Goal: Task Accomplishment & Management: Complete application form

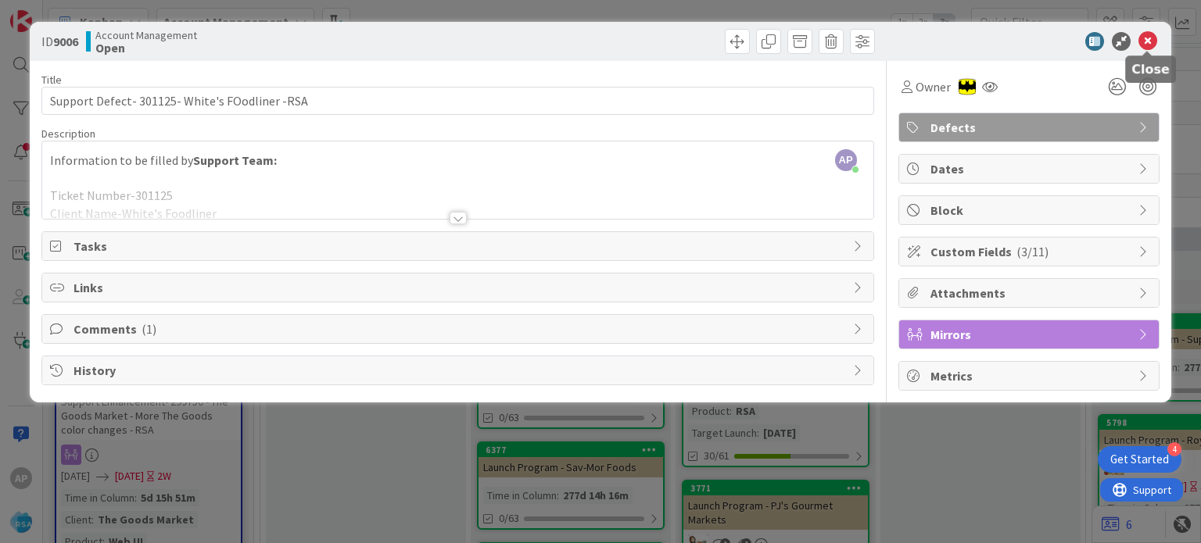
click at [1145, 38] on icon at bounding box center [1147, 41] width 19 height 19
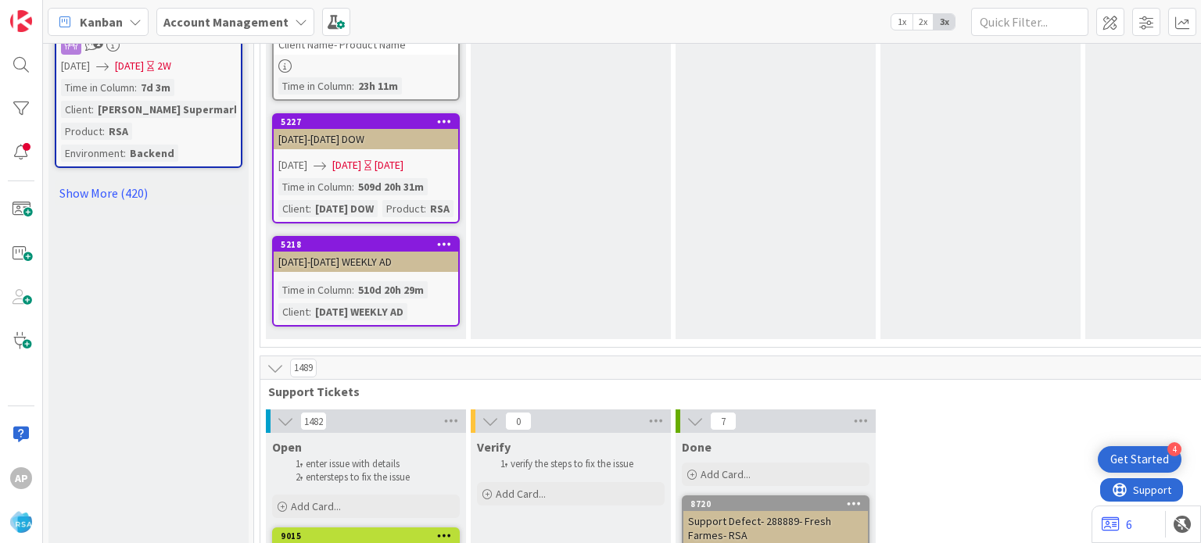
scroll to position [2267, 0]
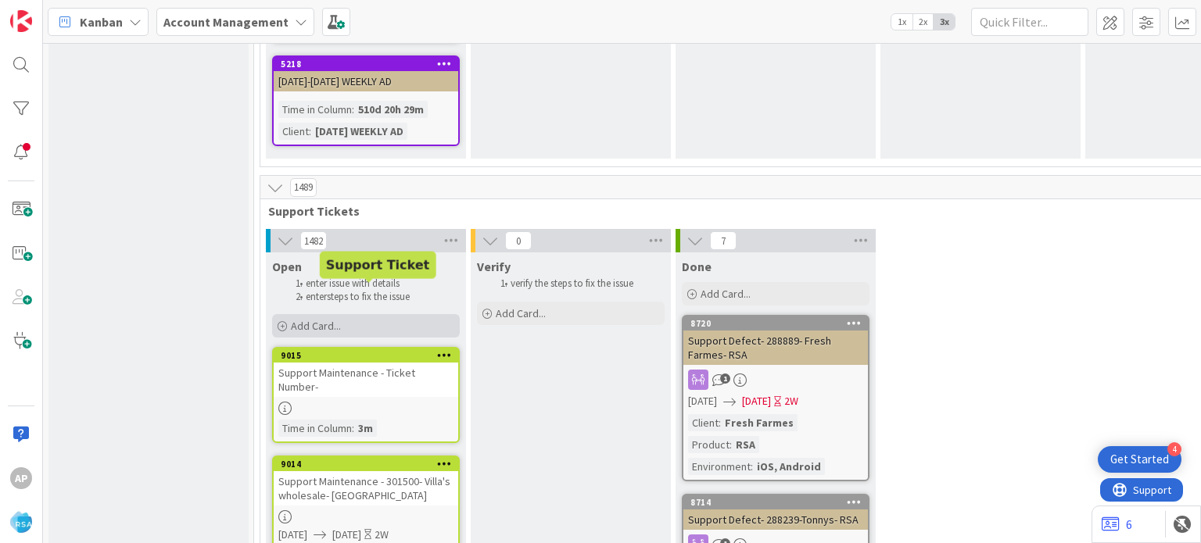
click at [316, 319] on span "Add Card..." at bounding box center [316, 326] width 50 height 14
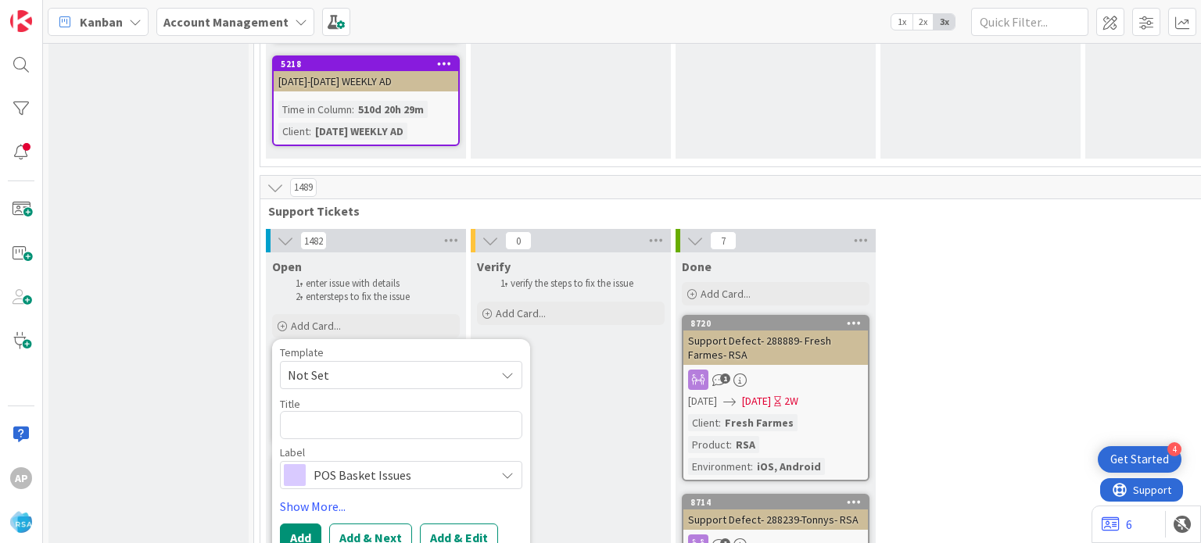
click at [313, 365] on span "Not Set" at bounding box center [385, 375] width 195 height 20
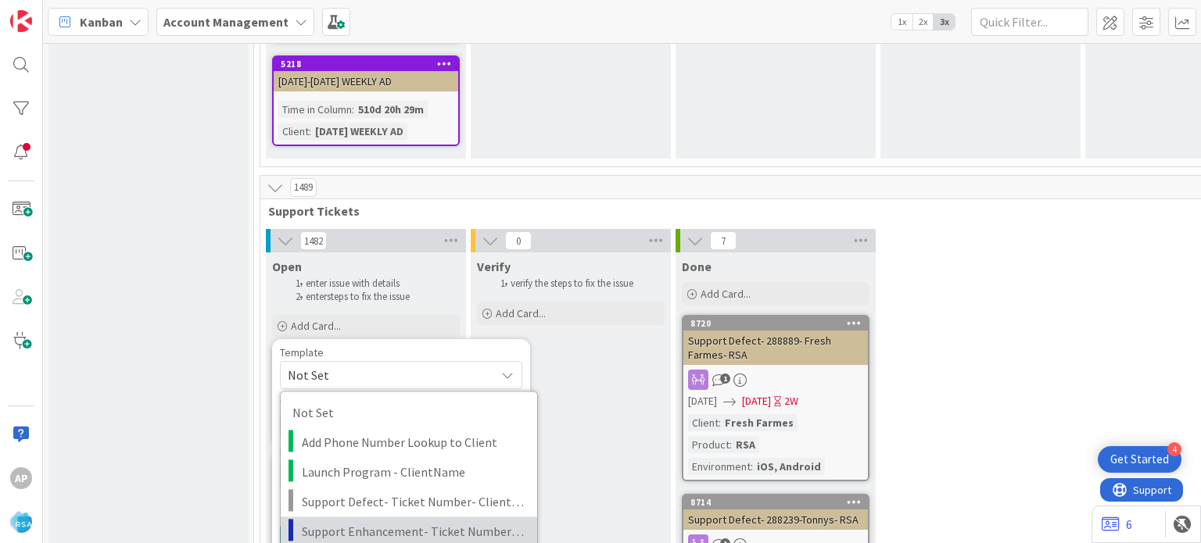
click at [399, 521] on span "Support Enhancement- Ticket Number- Client Name- Product Name" at bounding box center [414, 531] width 224 height 20
type textarea "x"
type textarea "Support Enhancement- Ticket Number- Client Name- Product Name"
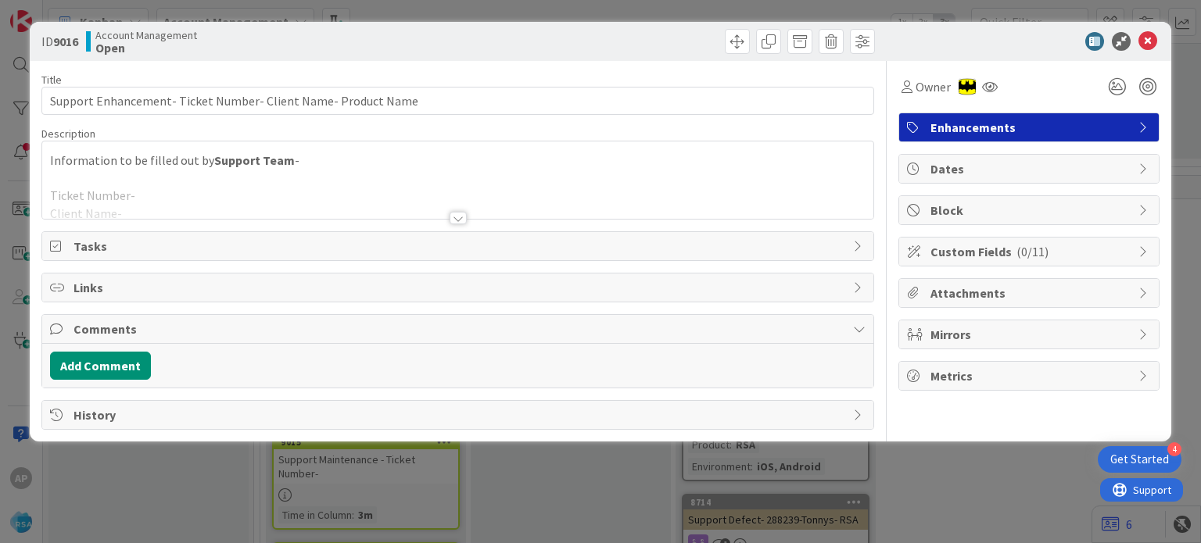
click at [457, 219] on div at bounding box center [458, 218] width 17 height 13
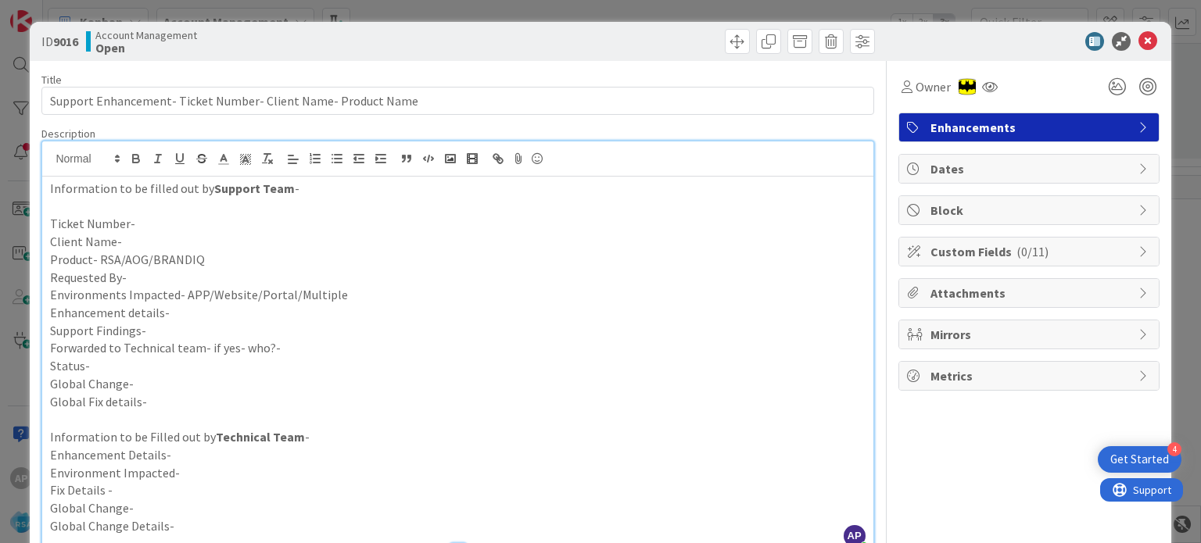
click at [177, 329] on p "Support Findings-" at bounding box center [457, 331] width 815 height 18
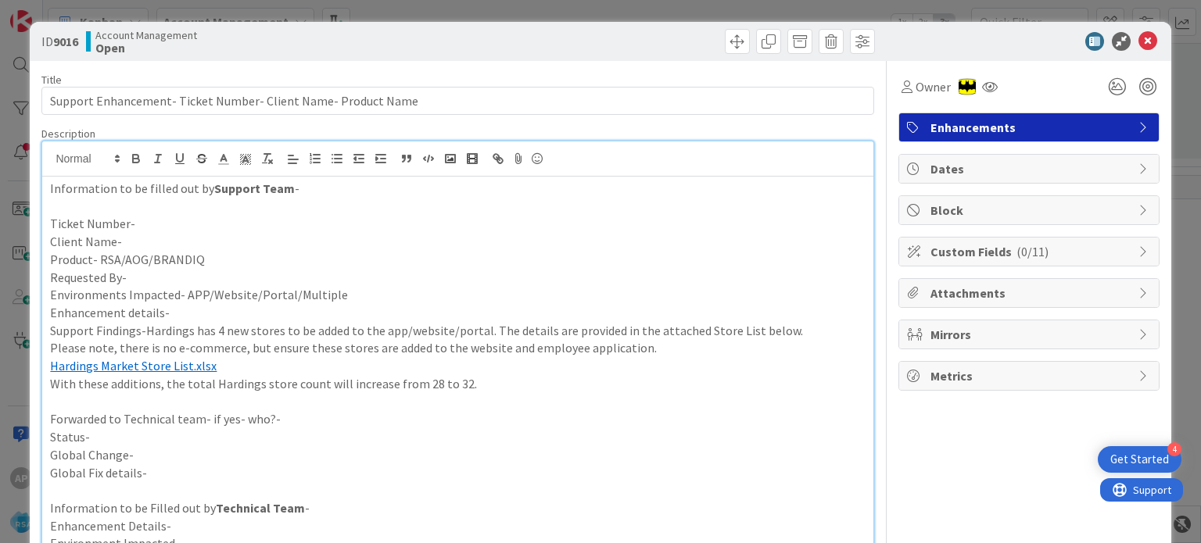
click at [177, 309] on p "Enhancement details-" at bounding box center [457, 313] width 815 height 18
paste div
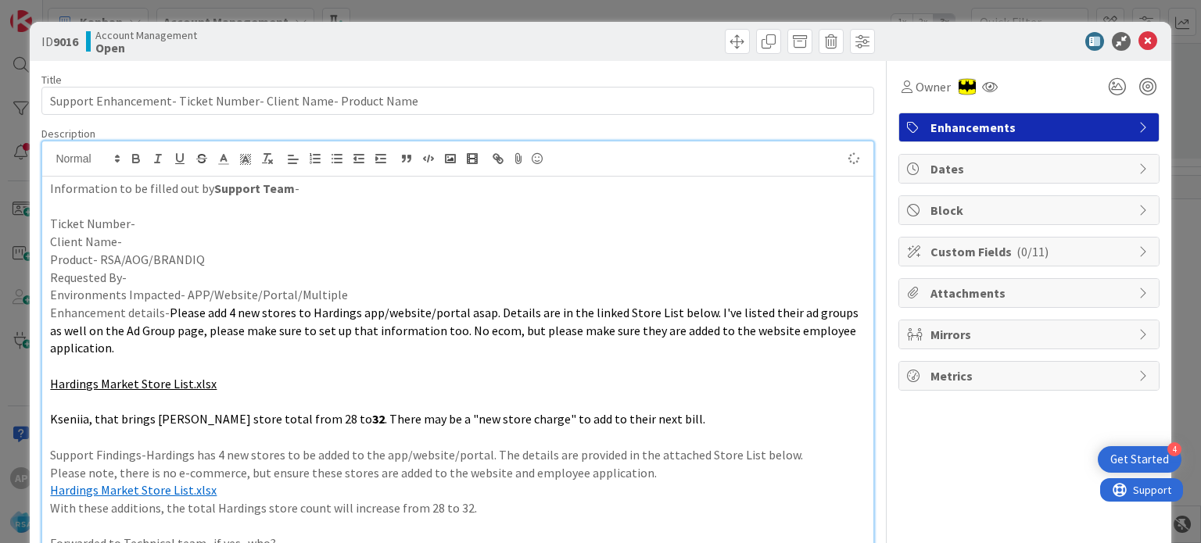
click at [355, 296] on p "Environments Impacted- APP/Website/Portal/Multiple" at bounding box center [457, 295] width 815 height 18
click at [272, 275] on p "Requested By-" at bounding box center [457, 278] width 815 height 18
click at [252, 260] on p "Product- RSA/AOG/BRANDIQ" at bounding box center [457, 260] width 815 height 18
click at [208, 240] on p "Client Name-" at bounding box center [457, 242] width 815 height 18
click at [176, 217] on p "Ticket Number-" at bounding box center [457, 224] width 815 height 18
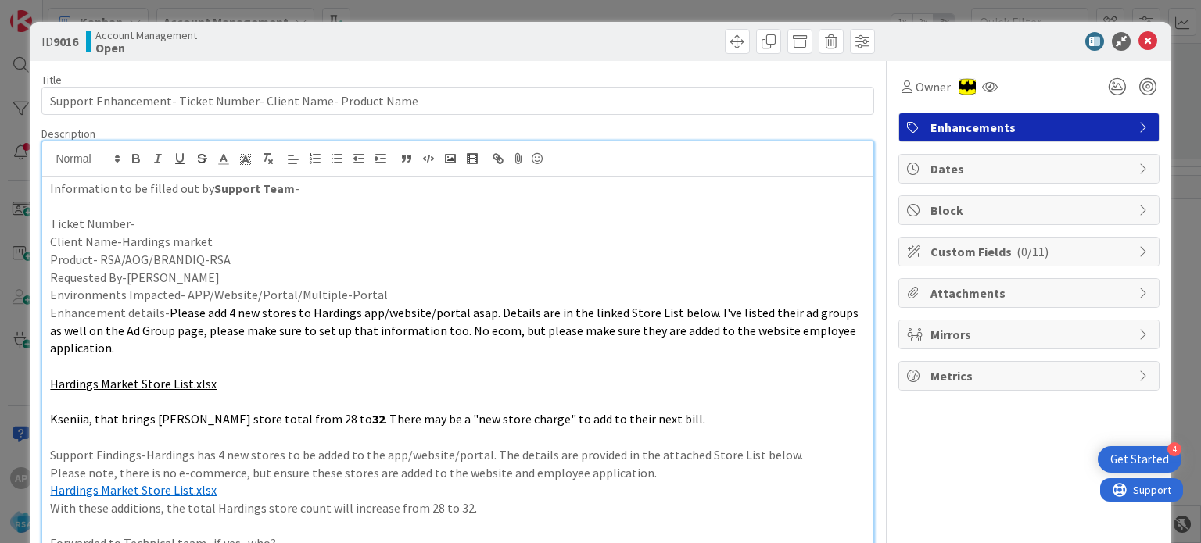
click at [148, 218] on p "Ticket Number-" at bounding box center [457, 224] width 815 height 18
click at [134, 220] on p "Ticket Number-#301455" at bounding box center [457, 224] width 815 height 18
click at [156, 234] on p "Client Name-Hardings market" at bounding box center [457, 242] width 815 height 18
click at [153, 223] on p "Ticket Number-301455" at bounding box center [457, 224] width 815 height 18
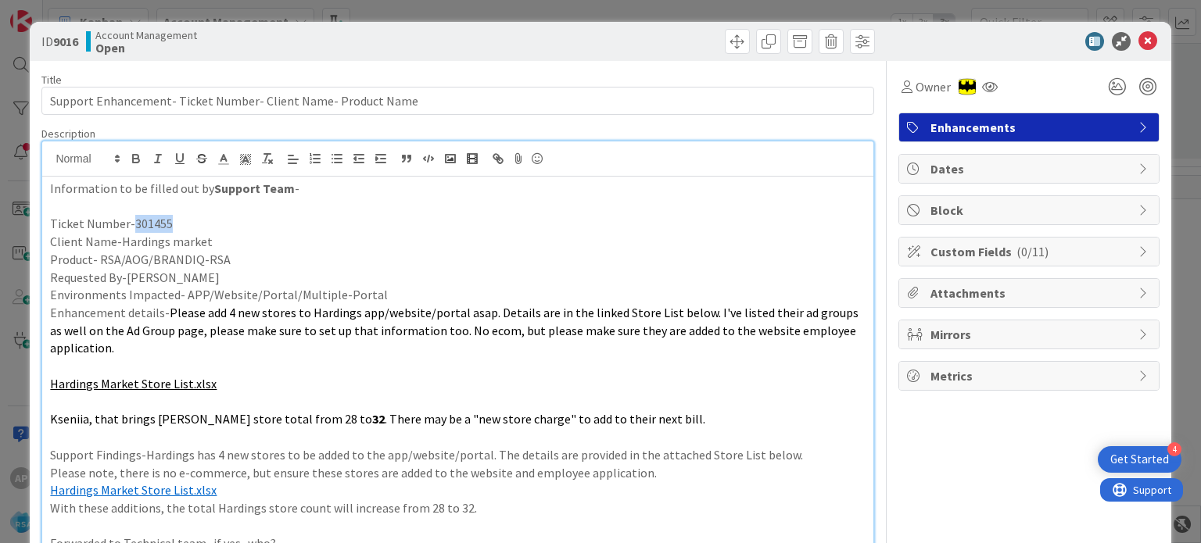
click at [153, 223] on p "Ticket Number-301455" at bounding box center [457, 224] width 815 height 18
click at [215, 233] on p "Client Name-Hardings market" at bounding box center [457, 242] width 815 height 18
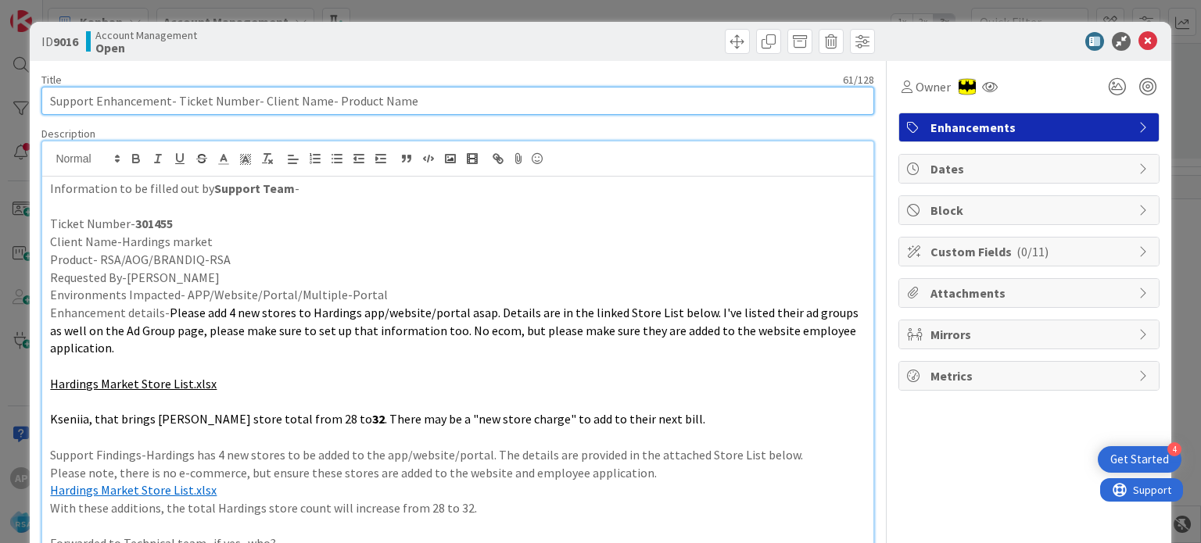
drag, startPoint x: 175, startPoint y: 100, endPoint x: 250, endPoint y: 102, distance: 75.1
click at [250, 102] on input "Support Enhancement- Ticket Number- Client Name- Product Name" at bounding box center [457, 101] width 832 height 28
paste input "#301455"
click at [228, 99] on input "Support Enhancement- #301455- Client Name- Product Name" at bounding box center [457, 101] width 832 height 28
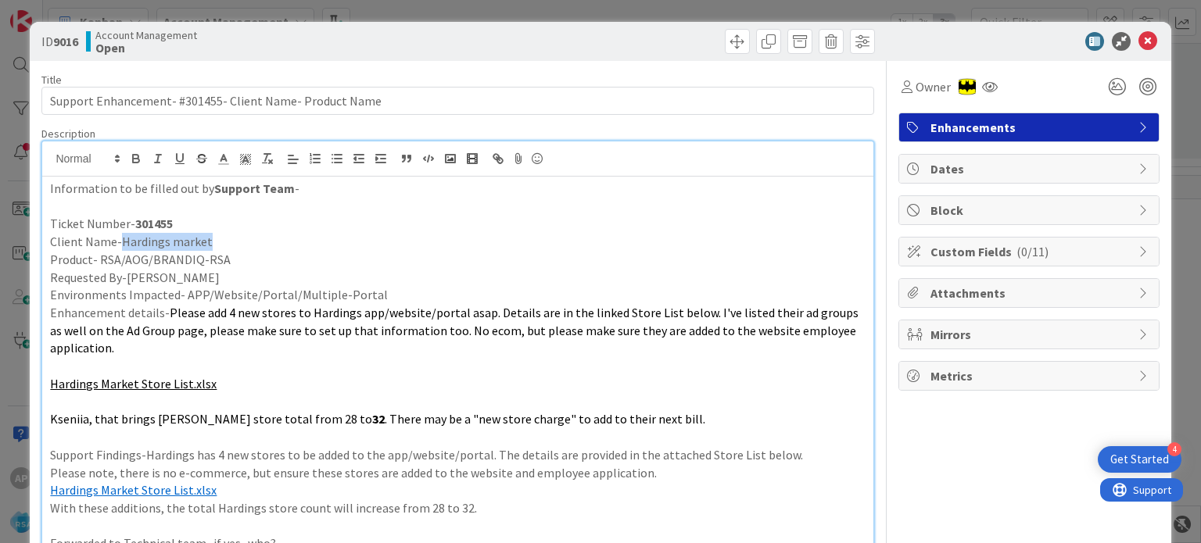
drag, startPoint x: 119, startPoint y: 240, endPoint x: 206, endPoint y: 237, distance: 87.6
click at [206, 238] on p "Client Name-Hardings market" at bounding box center [457, 242] width 815 height 18
copy p "Hardings market"
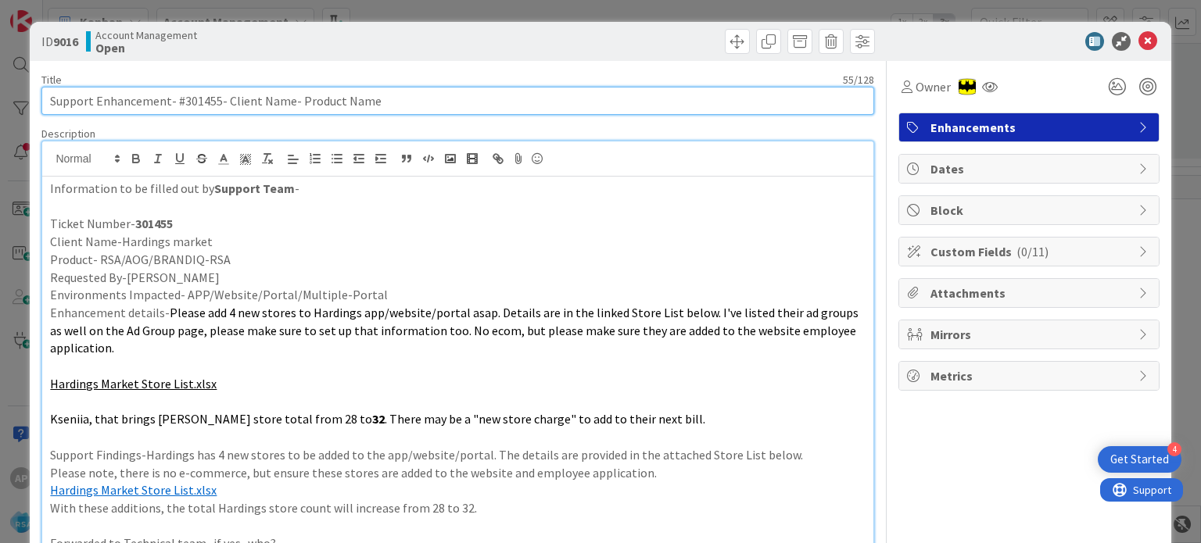
drag, startPoint x: 241, startPoint y: 101, endPoint x: 285, endPoint y: 102, distance: 44.6
click at [285, 102] on input "Support Enhancement- #301455- Client Name- Product Name" at bounding box center [457, 101] width 832 height 28
paste input "Hardings market"
drag, startPoint x: 408, startPoint y: 97, endPoint x: 323, endPoint y: 95, distance: 85.2
click at [325, 95] on input "Support Enhancement- #301455- Hardings market- Product Name" at bounding box center [457, 101] width 832 height 28
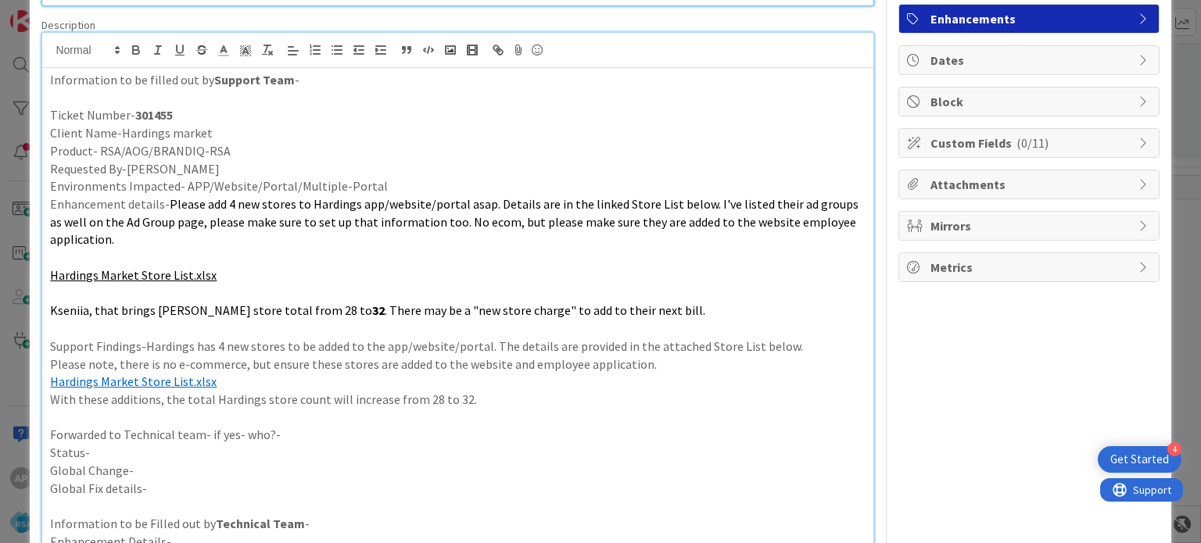
scroll to position [235, 0]
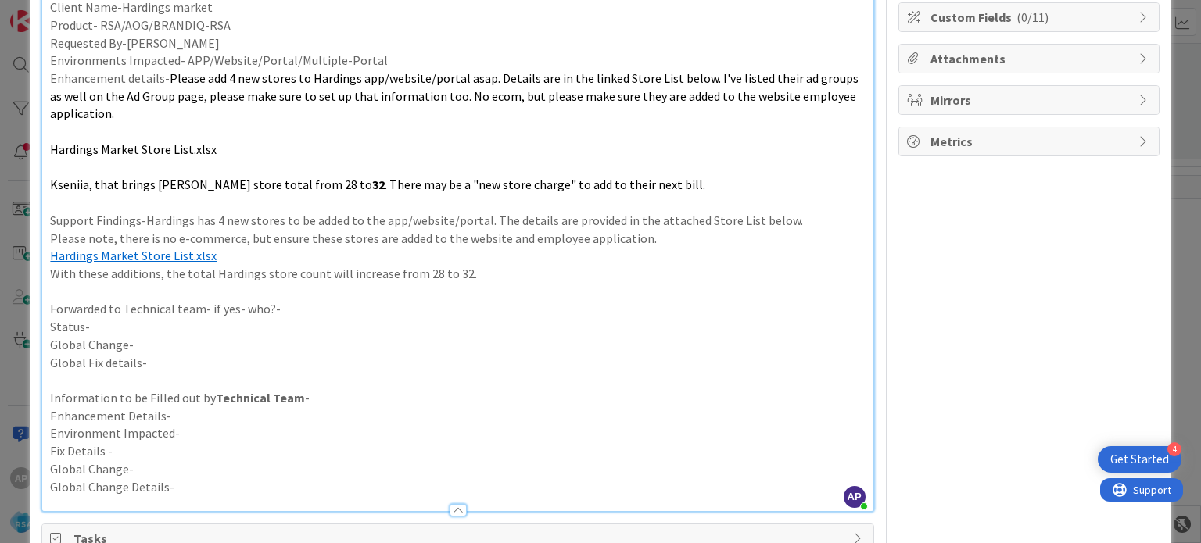
type input "Support Enhancement- #301455- Hardings market- RSA"
click at [300, 313] on p "Forwarded to Technical team- if yes- who?-" at bounding box center [457, 309] width 815 height 18
click at [188, 328] on p "Status-" at bounding box center [457, 327] width 815 height 18
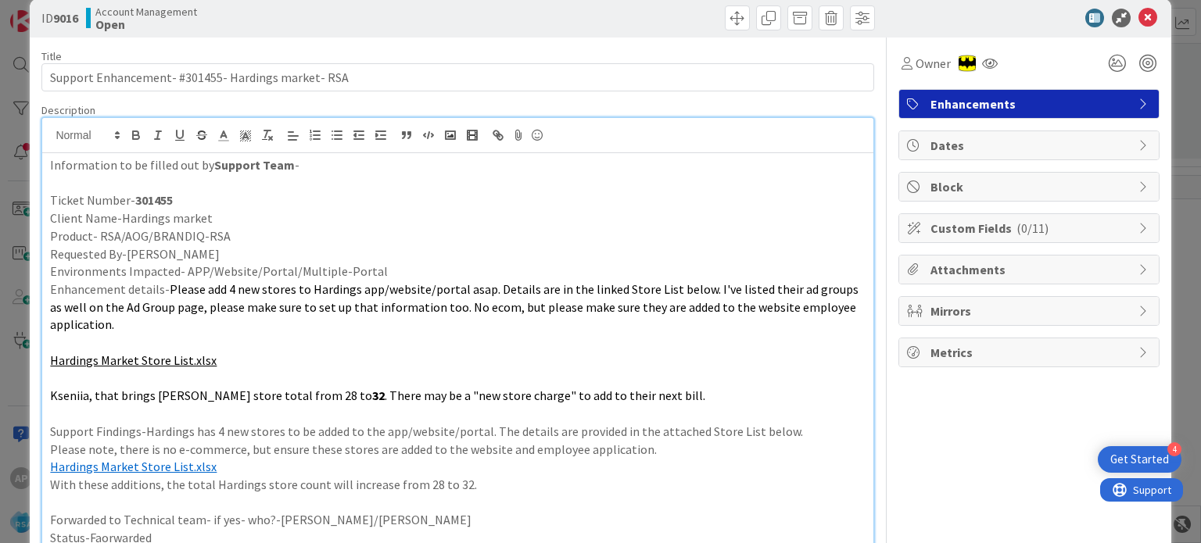
scroll to position [0, 0]
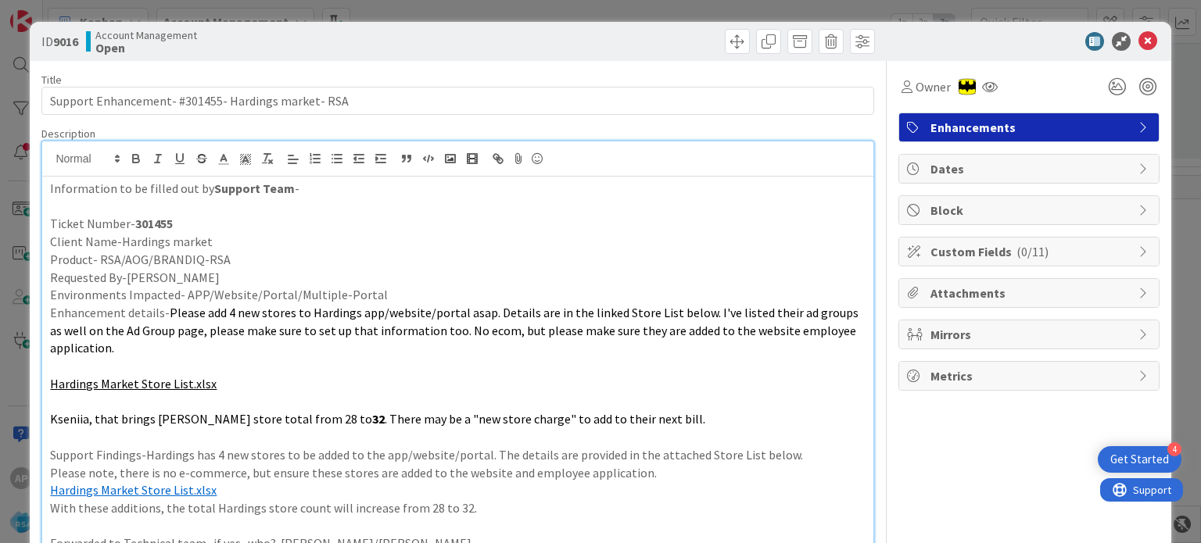
click at [930, 170] on span "Dates" at bounding box center [1030, 168] width 200 height 19
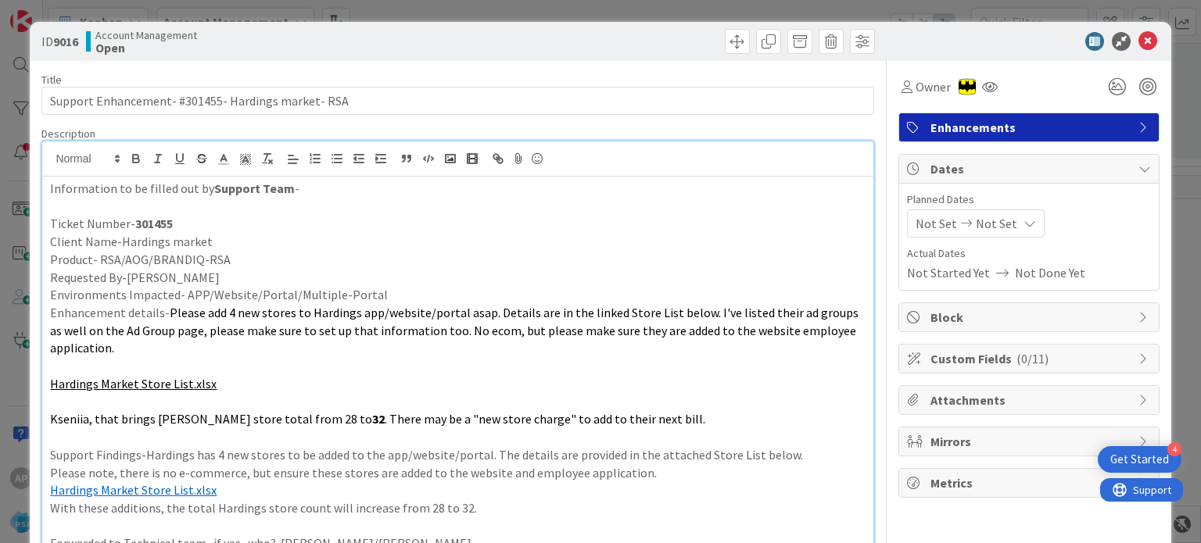
click at [928, 220] on span "Not Set" at bounding box center [935, 223] width 41 height 19
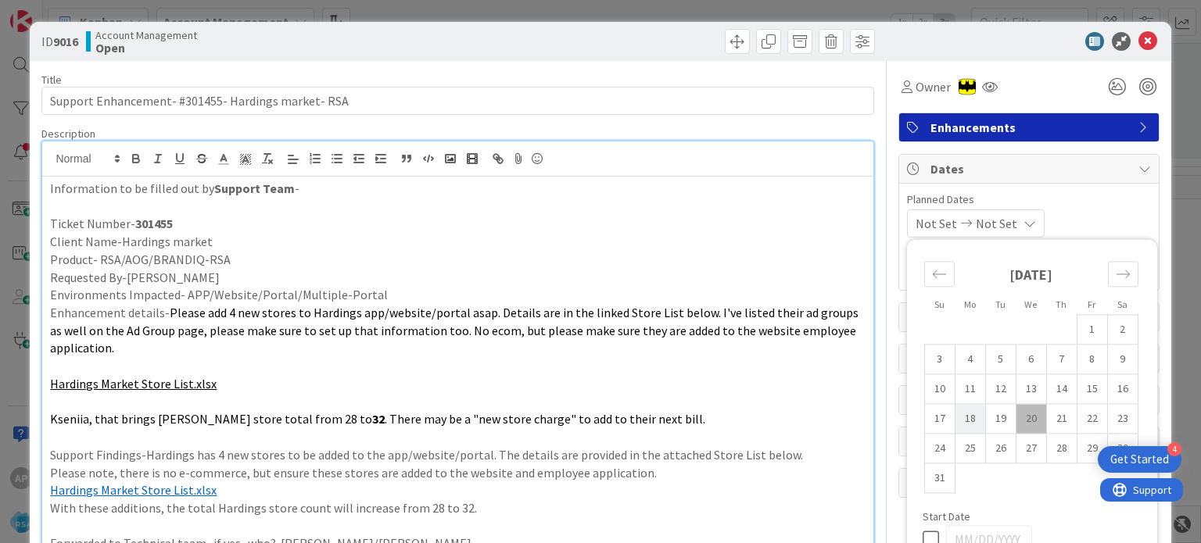
click at [960, 414] on td "18" at bounding box center [970, 419] width 30 height 30
type input "[DATE]"
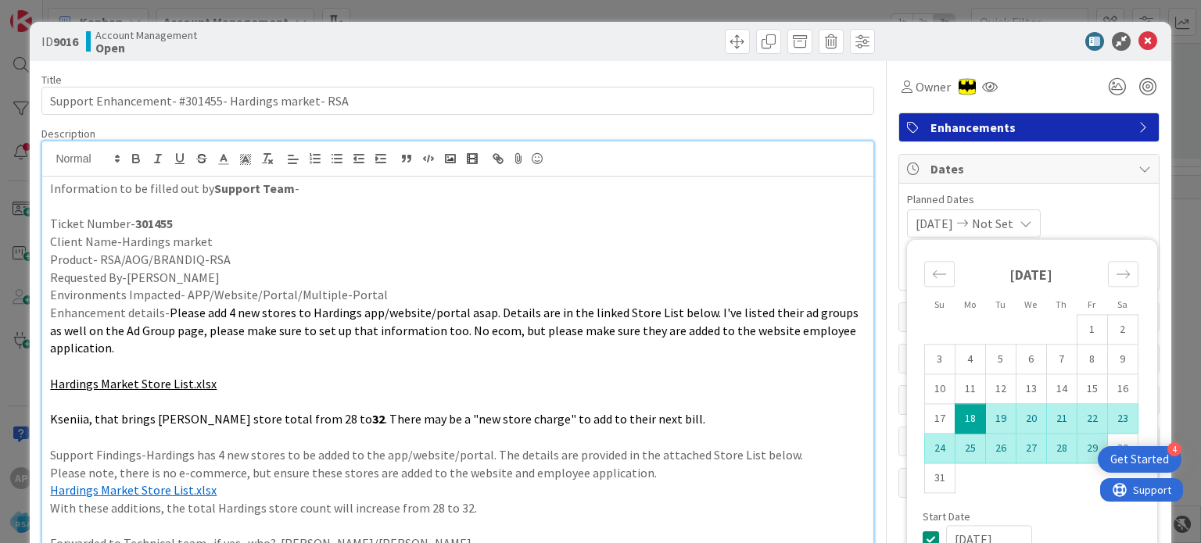
click at [1080, 448] on td "29" at bounding box center [1092, 449] width 30 height 30
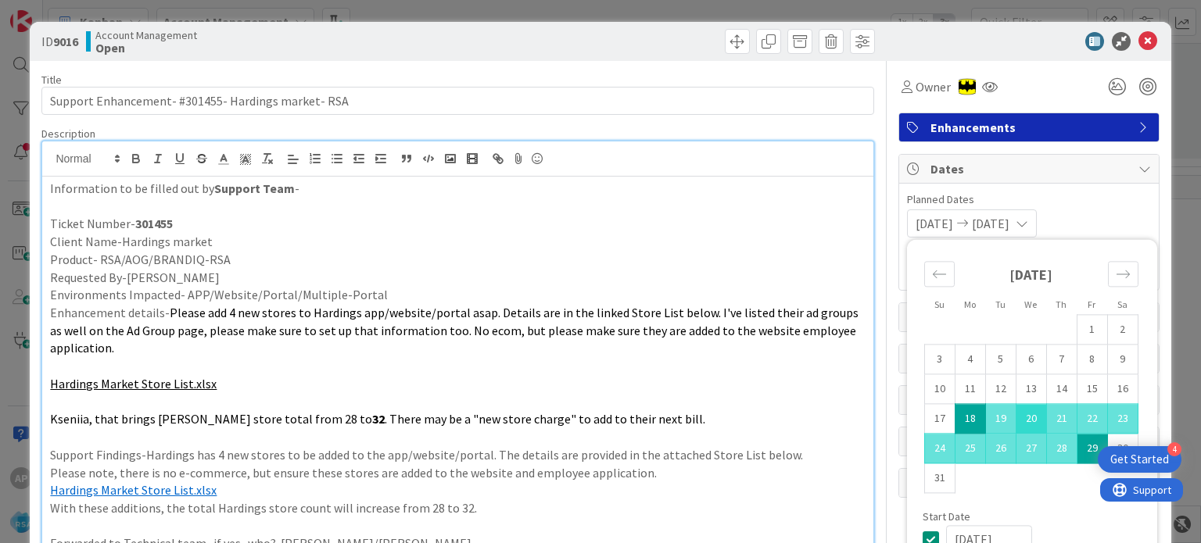
type input "[DATE]"
click at [728, 260] on p "Product- RSA/AOG/BRANDIQ-RSA" at bounding box center [457, 260] width 815 height 18
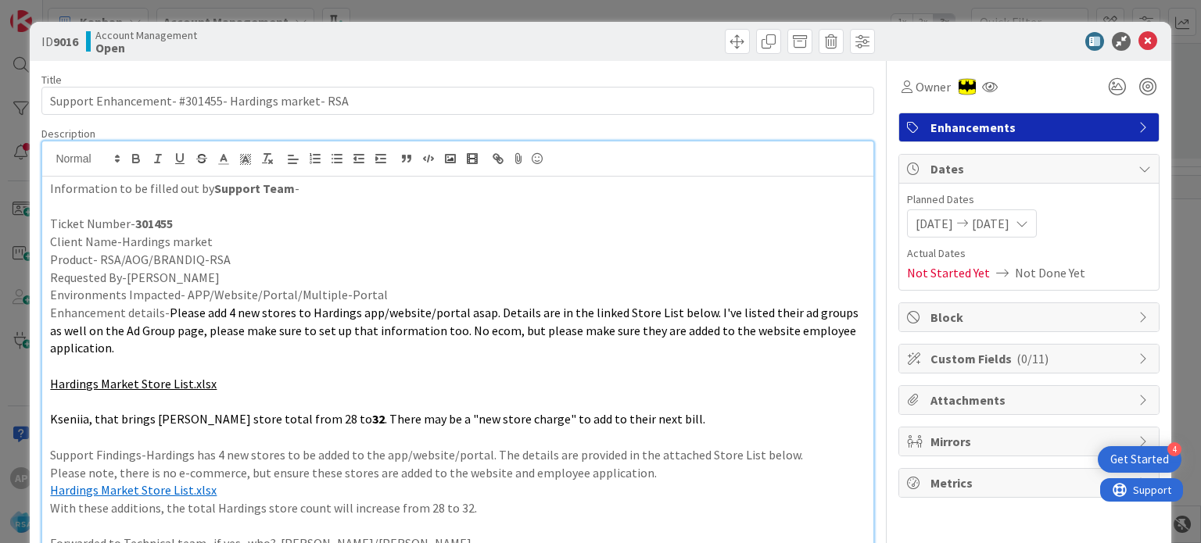
scroll to position [78, 0]
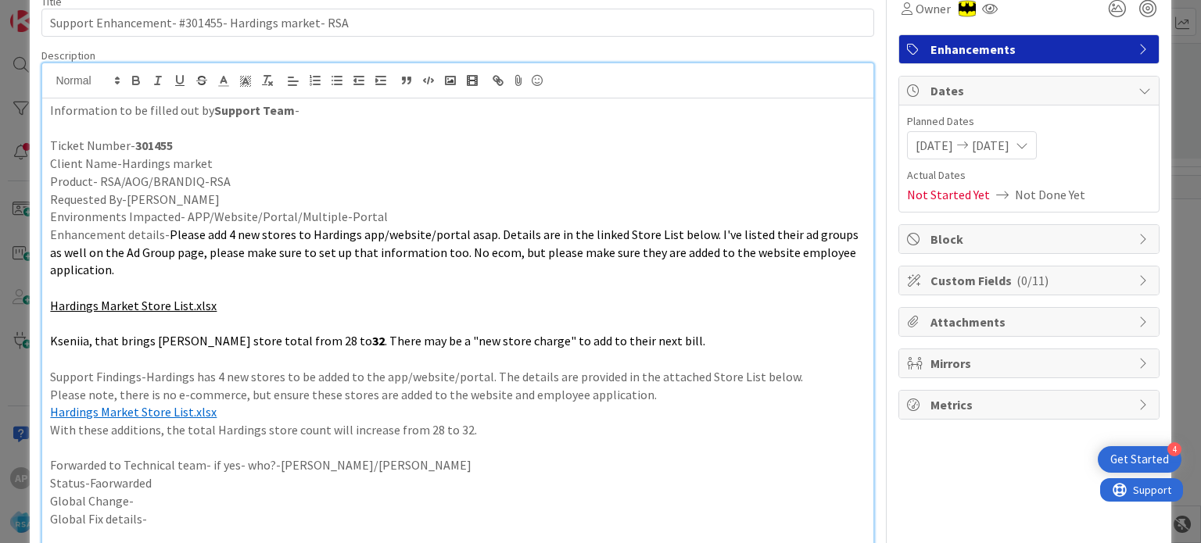
click at [950, 316] on span "Attachments" at bounding box center [1030, 322] width 200 height 19
click at [956, 278] on span "Custom Fields ( 0/11 )" at bounding box center [1030, 280] width 200 height 19
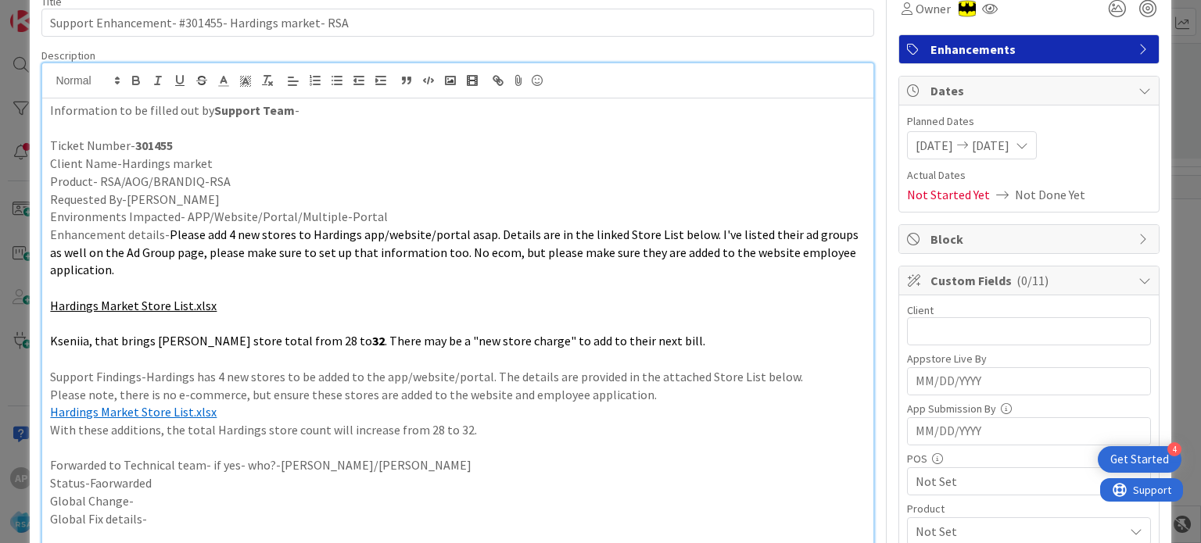
click at [192, 162] on p "Client Name-Hardings market" at bounding box center [457, 164] width 815 height 18
click at [172, 162] on p "Client Name-Hardings market" at bounding box center [457, 164] width 815 height 18
drag, startPoint x: 117, startPoint y: 162, endPoint x: 206, endPoint y: 164, distance: 88.4
click at [206, 164] on p "Client Name-Hardings market" at bounding box center [457, 164] width 815 height 18
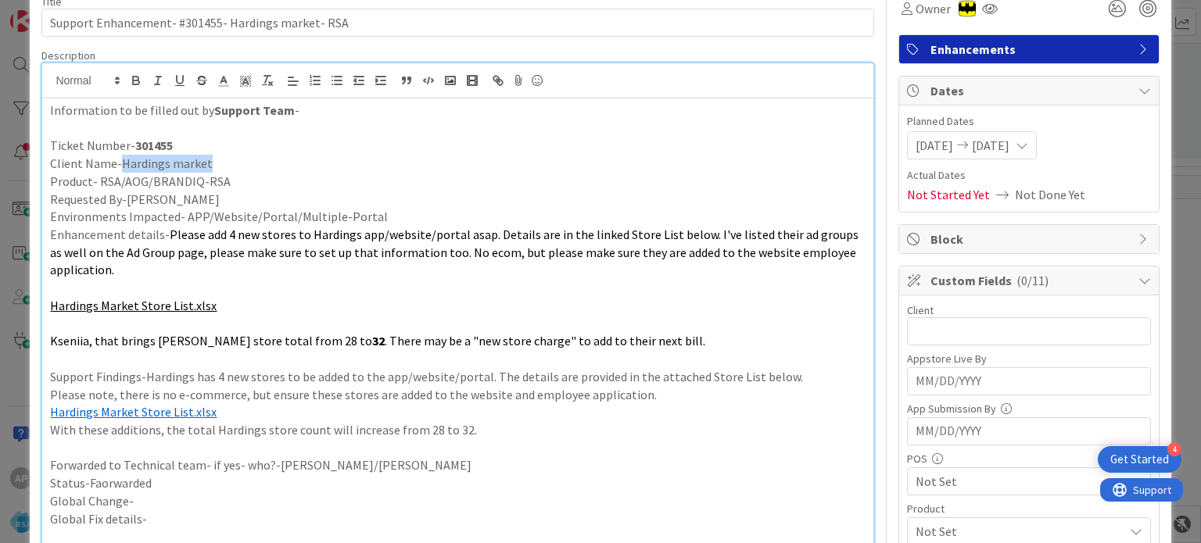
copy p "Hardings market"
click at [927, 331] on input "text" at bounding box center [1029, 331] width 244 height 28
paste input "Hardings market"
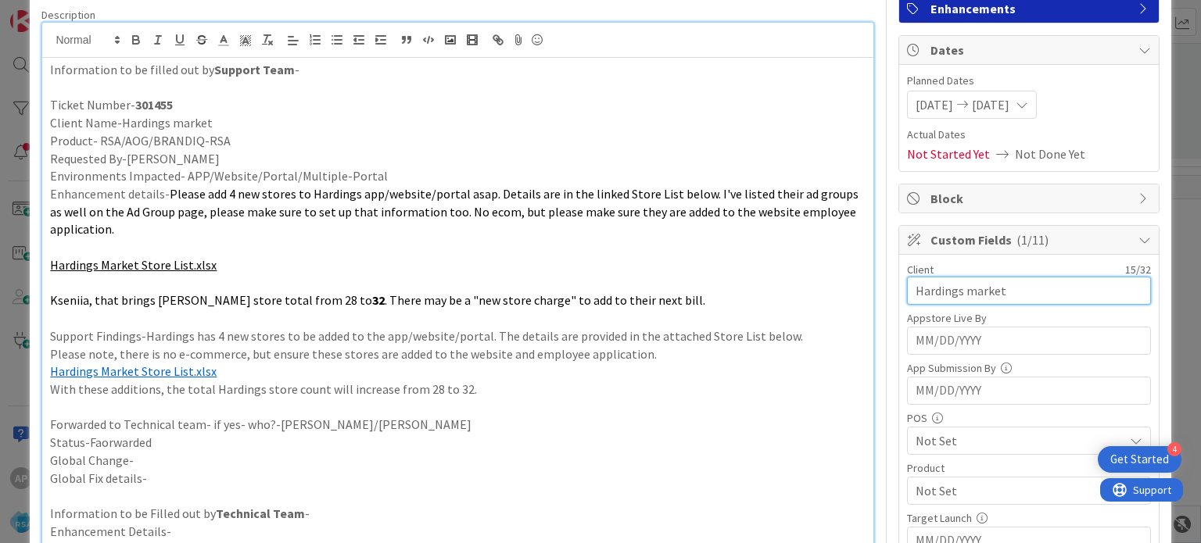
scroll to position [156, 0]
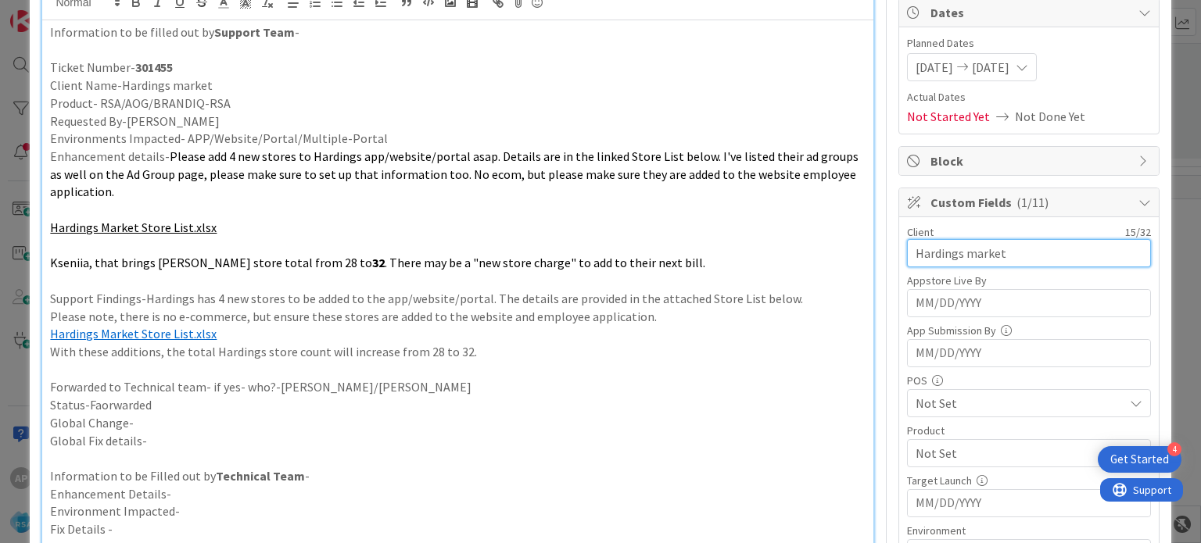
type input "Hardings market"
click at [935, 451] on span "Not Set" at bounding box center [1019, 453] width 208 height 19
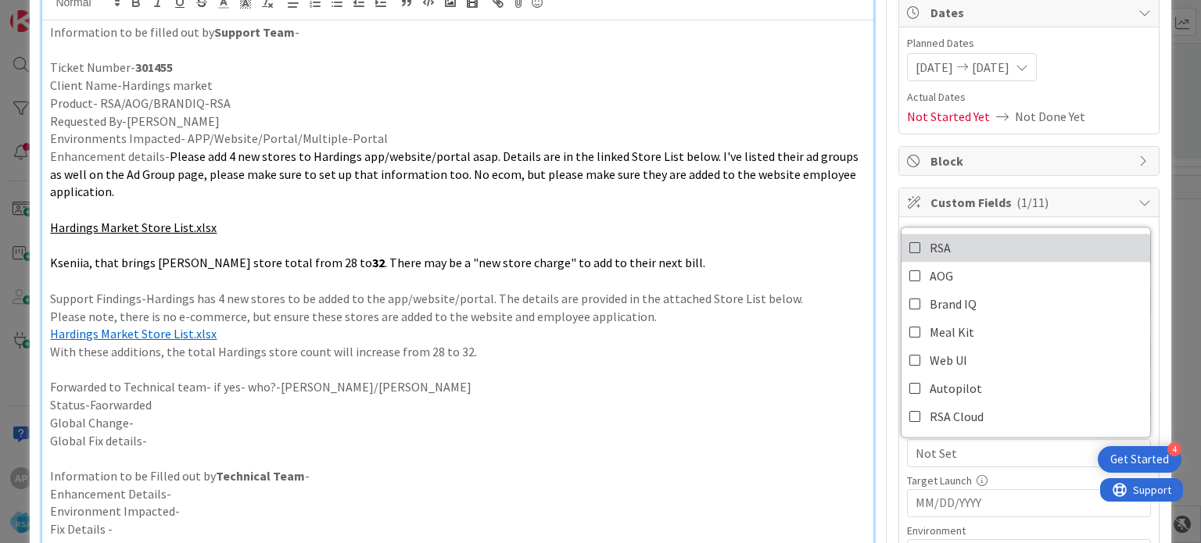
click at [909, 254] on icon at bounding box center [915, 247] width 13 height 23
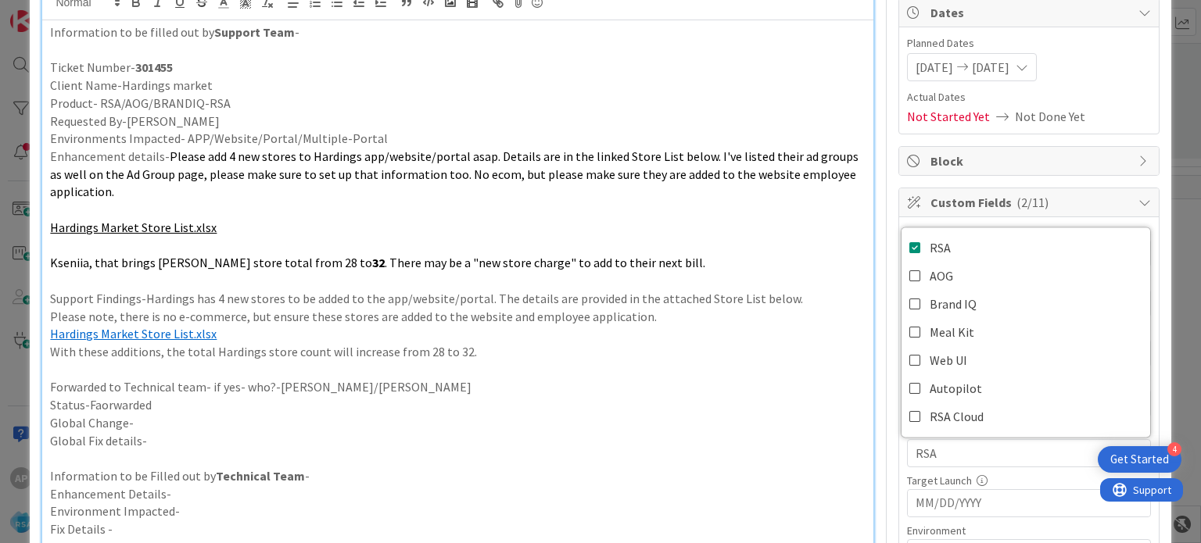
click at [799, 335] on p "Hardings Market Store List.xlsx" at bounding box center [457, 334] width 815 height 18
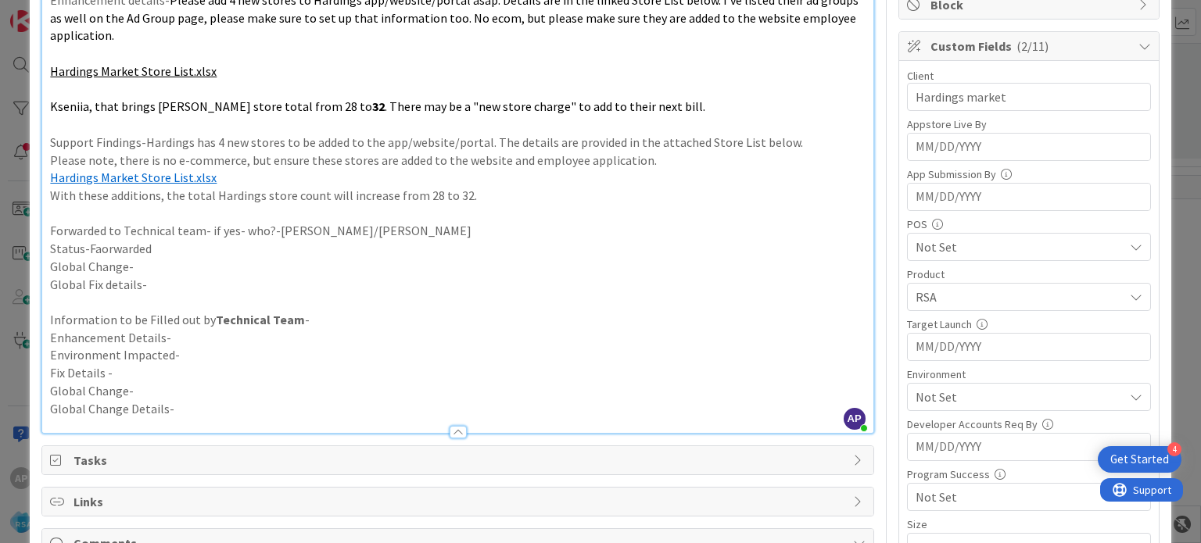
scroll to position [391, 0]
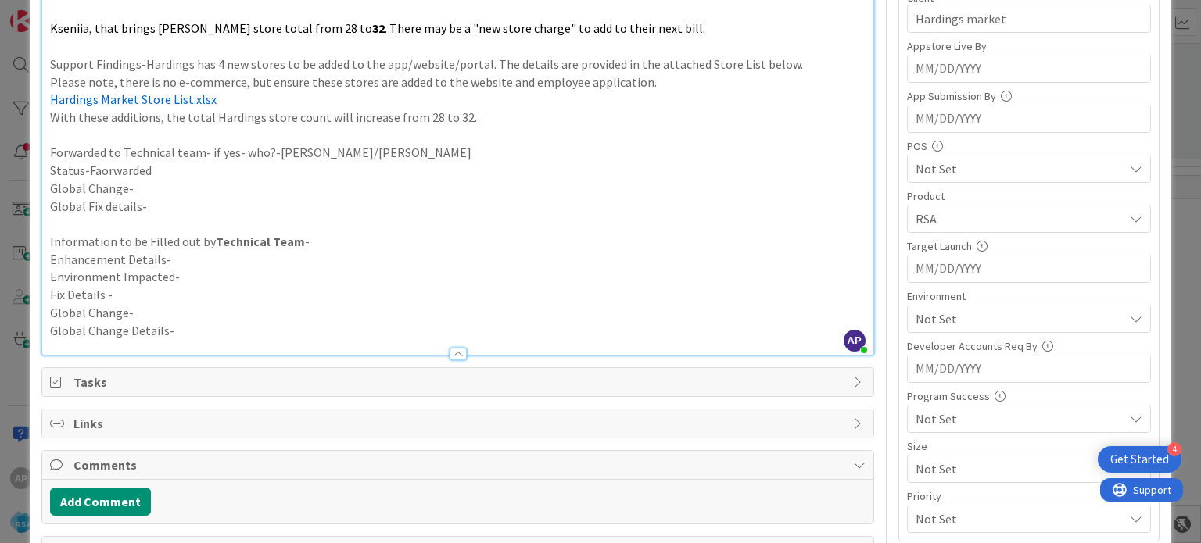
click at [946, 316] on span "Not Set" at bounding box center [1019, 319] width 208 height 19
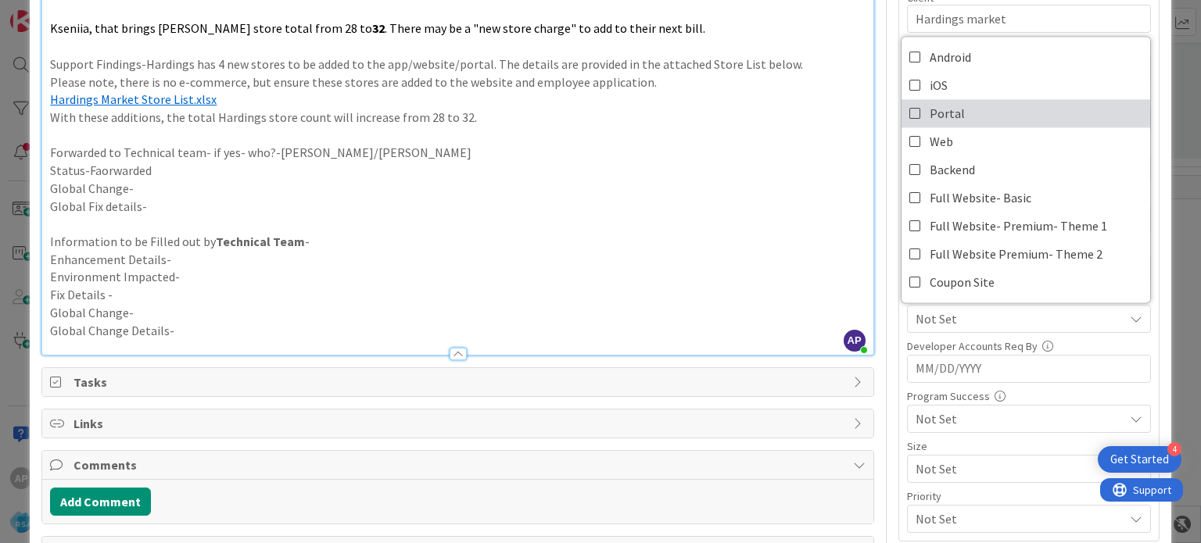
click at [909, 110] on icon at bounding box center [915, 113] width 13 height 23
click at [764, 210] on p "Global Fix details-" at bounding box center [457, 207] width 815 height 18
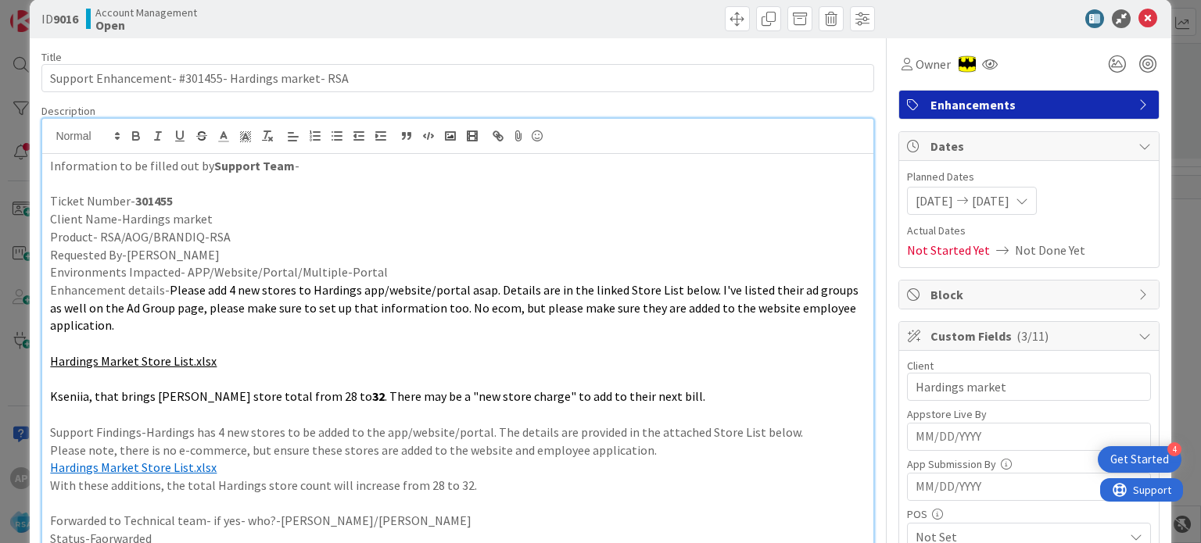
scroll to position [0, 0]
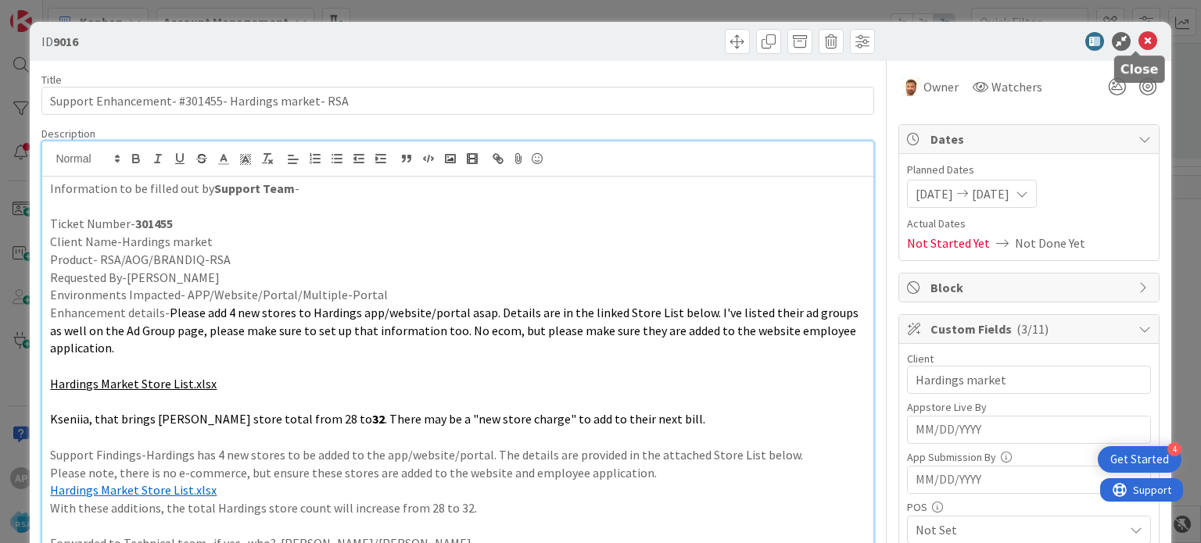
click at [1138, 39] on icon at bounding box center [1147, 41] width 19 height 19
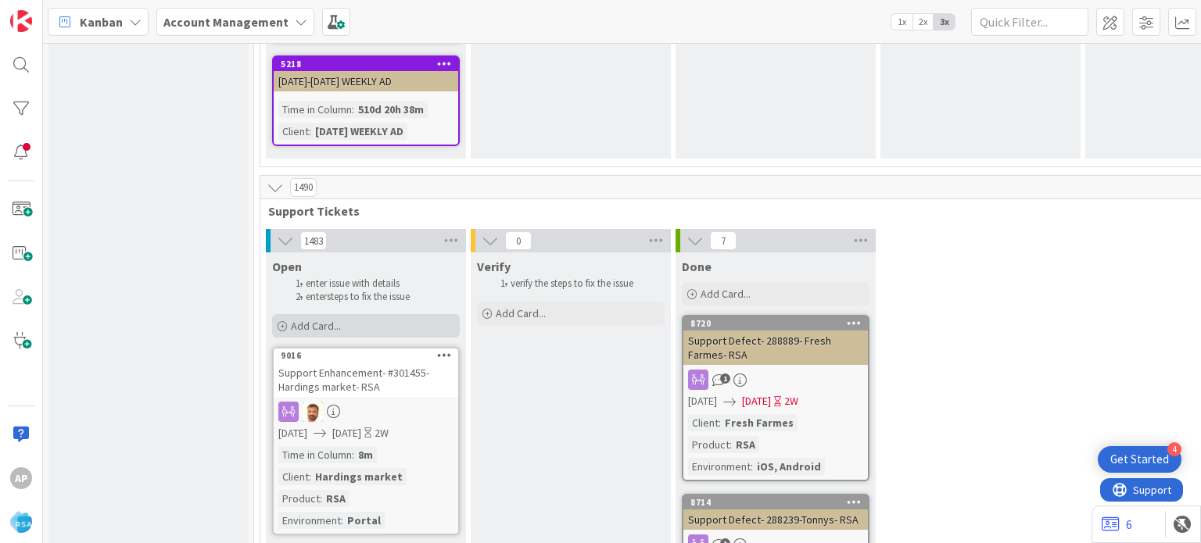
click at [336, 319] on span "Add Card..." at bounding box center [316, 326] width 50 height 14
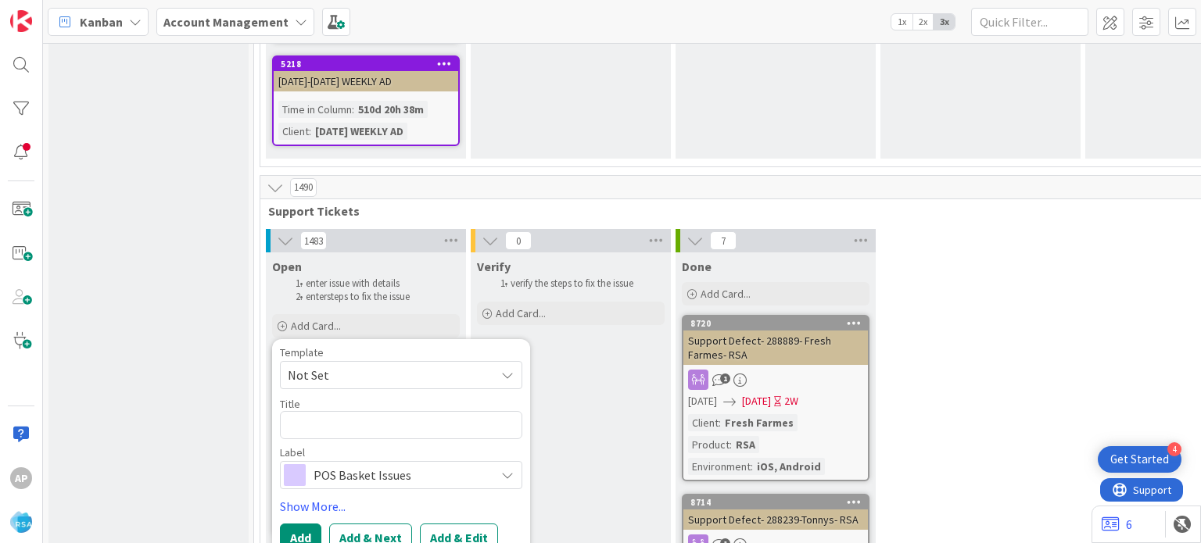
click at [357, 365] on span "Not Set" at bounding box center [385, 375] width 195 height 20
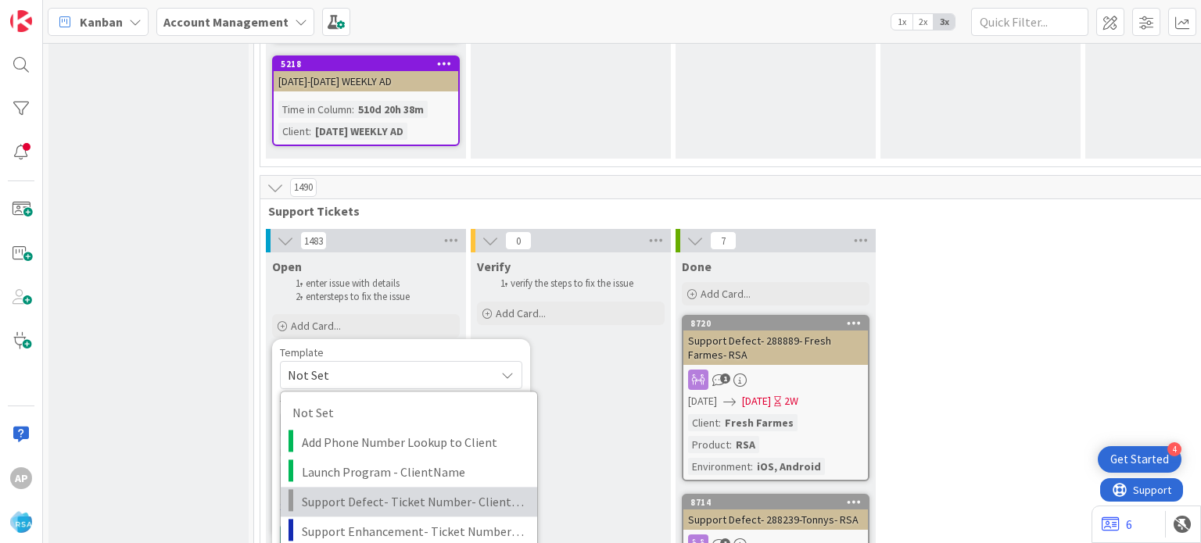
click at [451, 492] on span "Support Defect- Ticket Number- Client Name- Product Name" at bounding box center [414, 502] width 224 height 20
type textarea "x"
type textarea "Support Defect- Ticket Number- Client Name- Product Name"
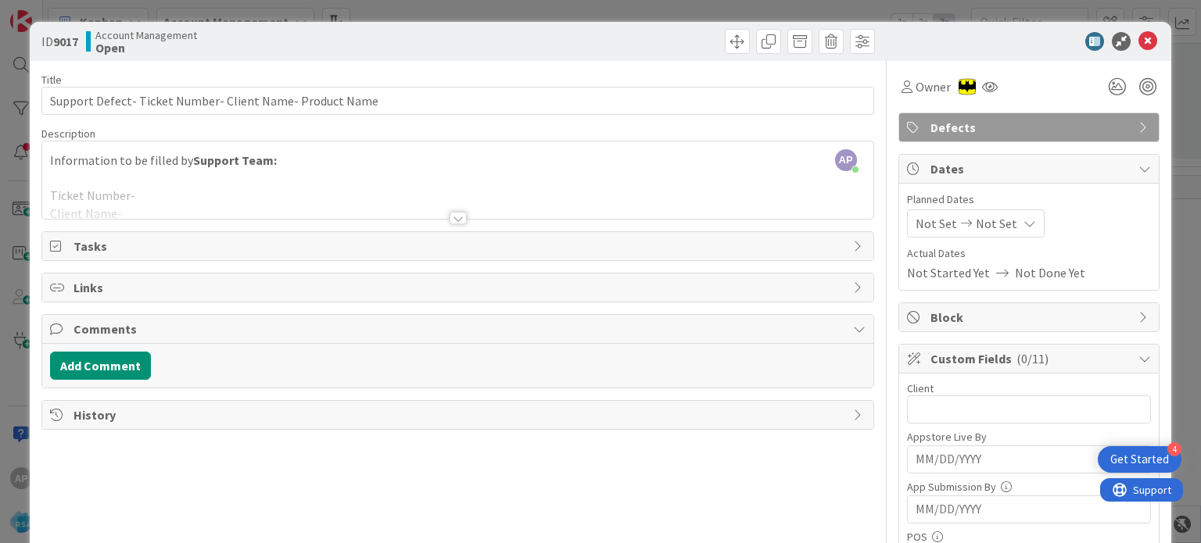
click at [450, 214] on div at bounding box center [458, 218] width 17 height 13
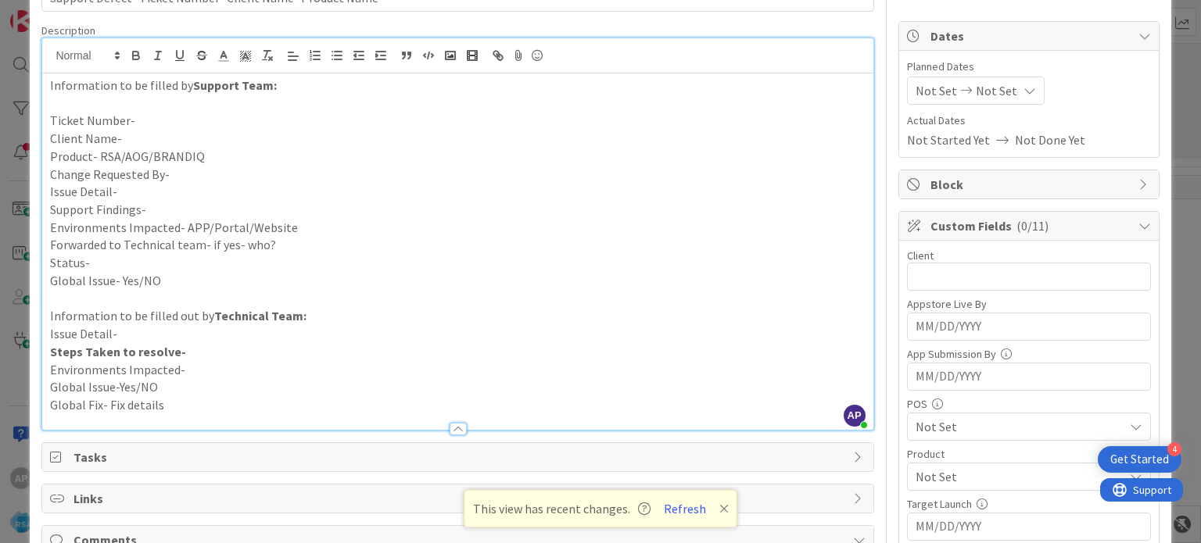
scroll to position [103, 0]
click at [119, 140] on p "Client Name-" at bounding box center [457, 139] width 815 height 18
click at [155, 187] on p "Issue Detail-" at bounding box center [457, 192] width 815 height 18
click at [158, 209] on p "Support Findings-" at bounding box center [457, 210] width 815 height 18
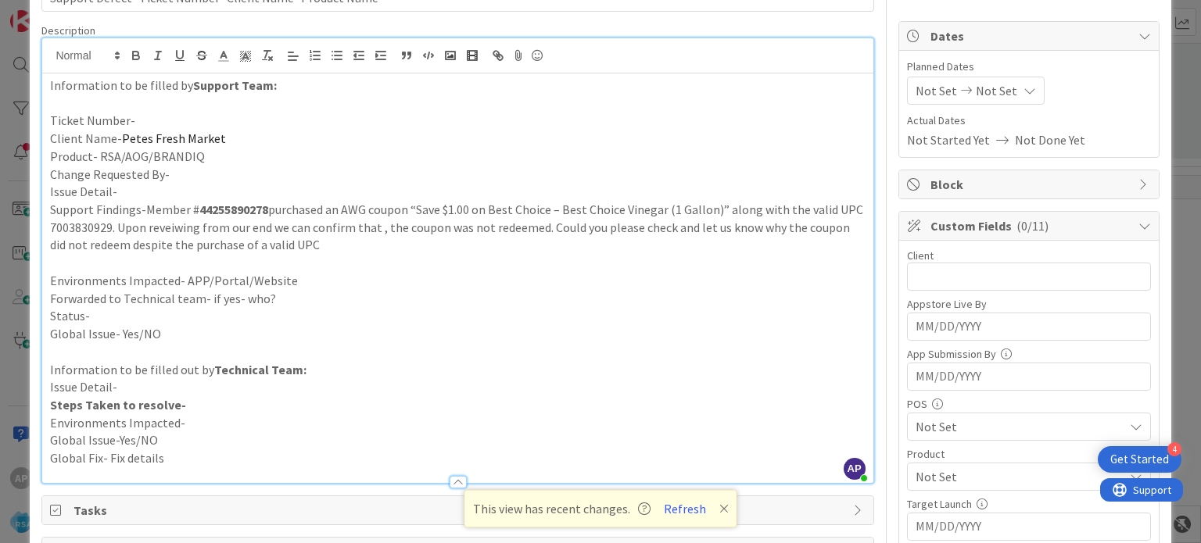
click at [163, 188] on p "Issue Detail-" at bounding box center [457, 192] width 815 height 18
paste div
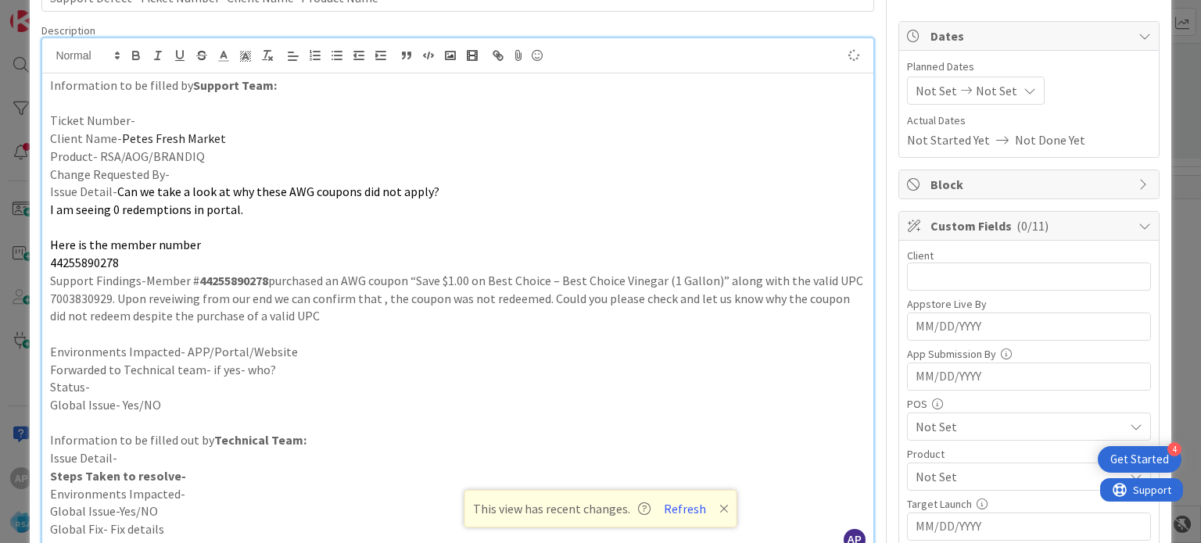
click at [303, 346] on p "Environments Impacted- APP/Portal/Website" at bounding box center [457, 352] width 815 height 18
click at [299, 368] on p "Forwarded to Technical team- if yes- who?" at bounding box center [457, 370] width 815 height 18
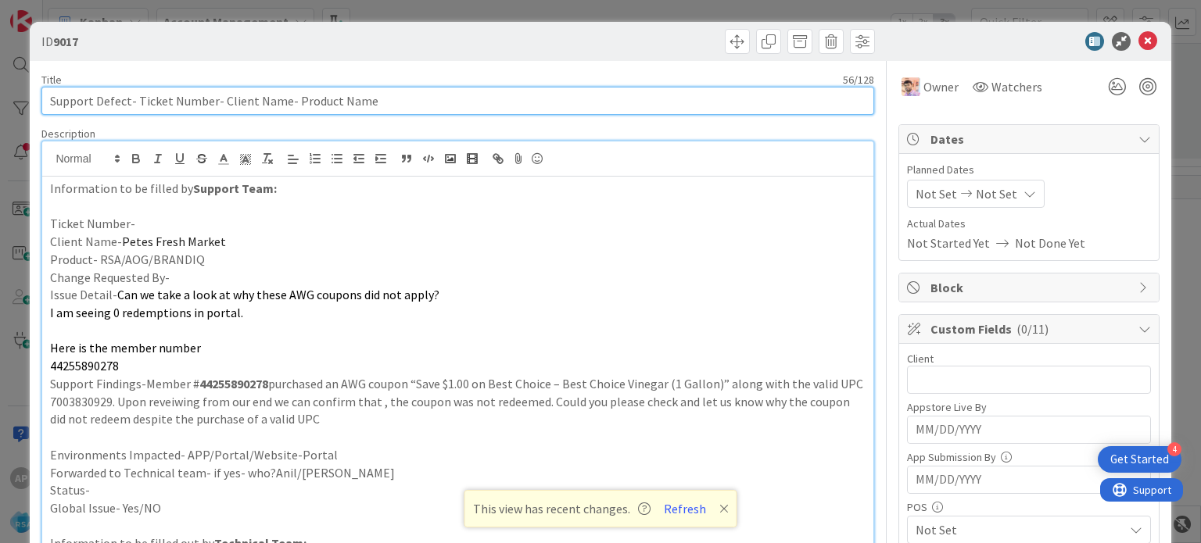
drag, startPoint x: 136, startPoint y: 100, endPoint x: 211, endPoint y: 104, distance: 75.2
click at [211, 104] on input "Support Defect- Ticket Number- Client Name- Product Name" at bounding box center [457, 101] width 832 height 28
paste input "#301469"
drag, startPoint x: 188, startPoint y: 97, endPoint x: 250, endPoint y: 101, distance: 62.7
click at [250, 101] on input "Support Defect- #301469- Client Name- Product Name" at bounding box center [457, 101] width 832 height 28
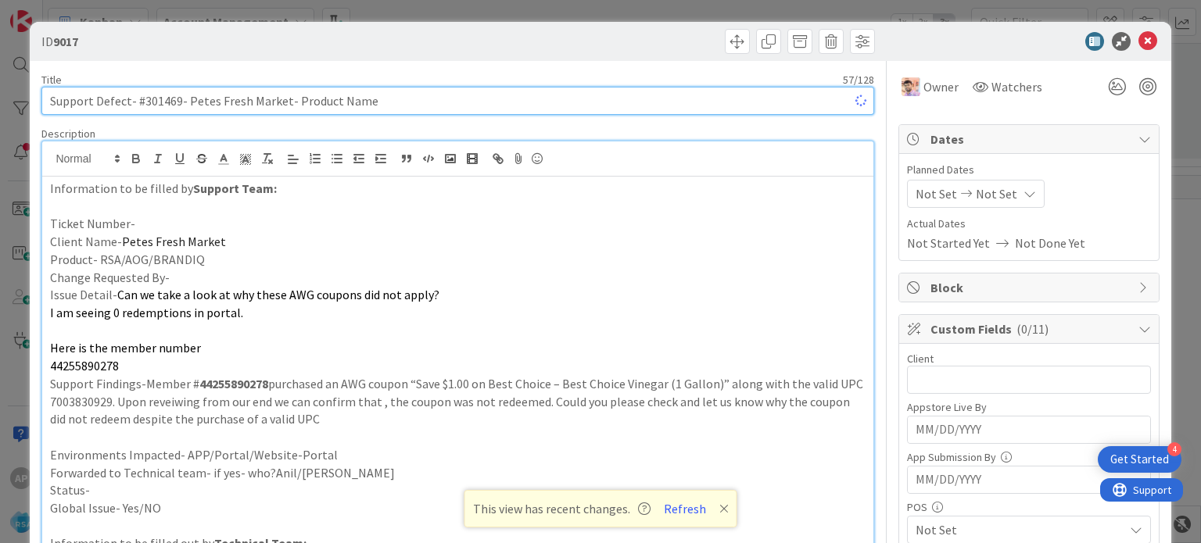
drag, startPoint x: 370, startPoint y: 102, endPoint x: 288, endPoint y: 100, distance: 81.3
click at [288, 100] on input "Support Defect- #301469- Petes Fresh Market- Product Name" at bounding box center [457, 101] width 832 height 28
click at [156, 96] on input "Support Defect- #301469- Petes Fresh Market- RSA" at bounding box center [457, 101] width 832 height 28
type input "Support Defect- #301469- Petes Fresh Market- RSA"
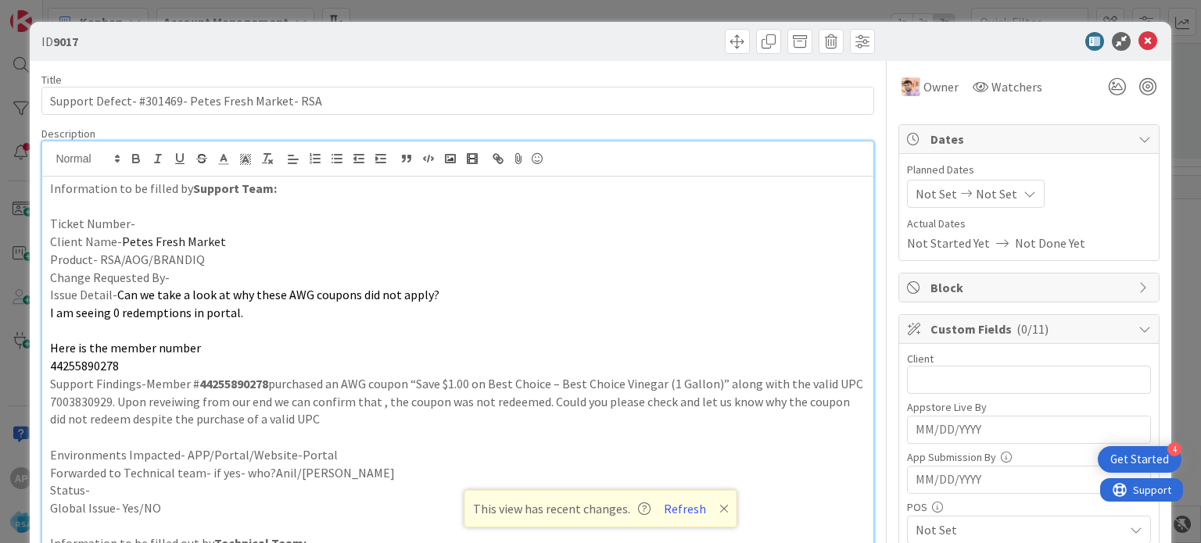
click at [141, 217] on p "Ticket Number-" at bounding box center [457, 224] width 815 height 18
click at [171, 278] on p "Change Requested By-" at bounding box center [457, 278] width 815 height 18
click at [116, 335] on p at bounding box center [457, 331] width 815 height 18
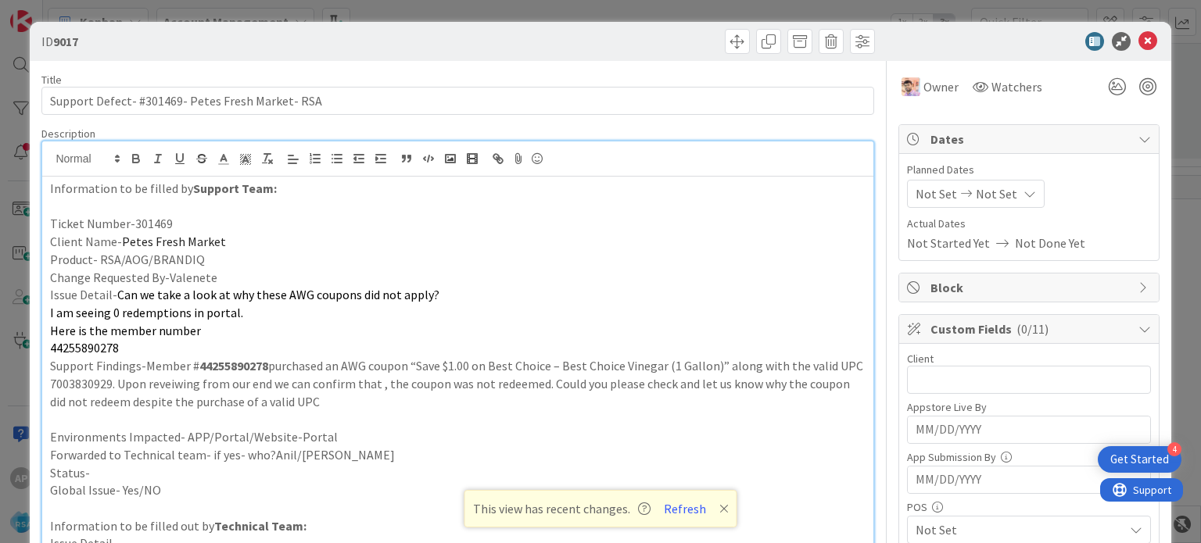
click at [181, 467] on p "Status-" at bounding box center [457, 473] width 815 height 18
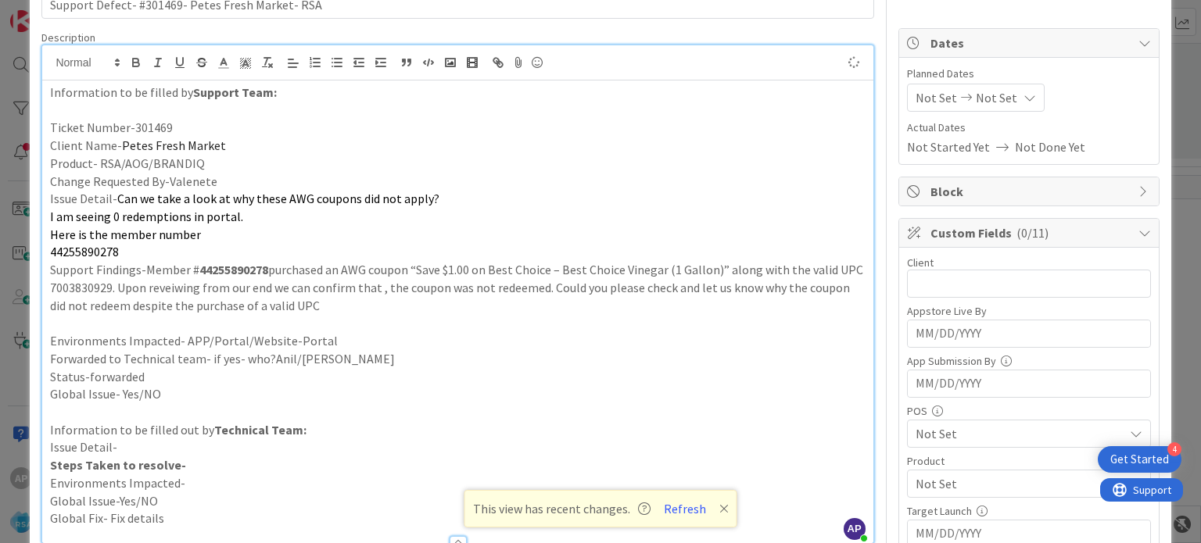
scroll to position [97, 0]
click at [916, 284] on input "text" at bounding box center [1029, 283] width 244 height 28
type input "Petes Fresh Market"
click at [923, 90] on span "Not Set" at bounding box center [935, 97] width 41 height 19
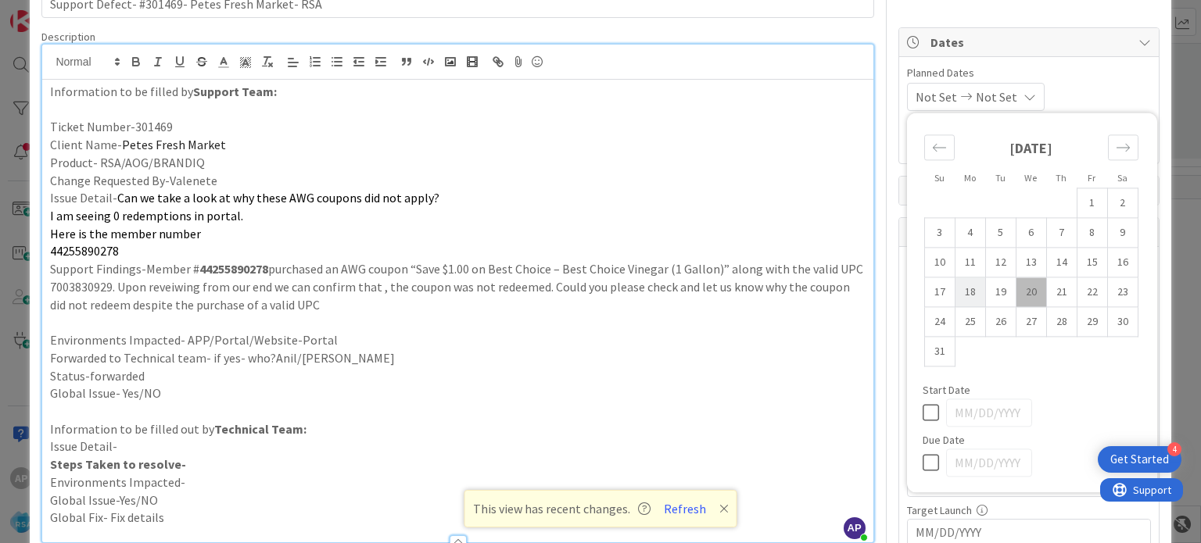
click at [962, 285] on td "18" at bounding box center [970, 293] width 30 height 30
type input "[DATE]"
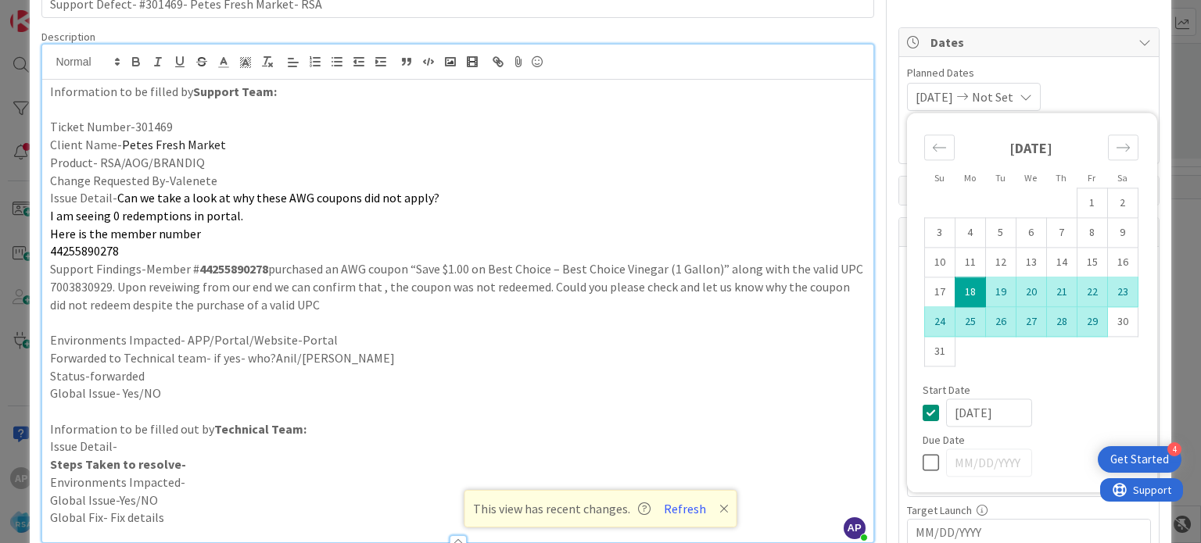
click at [1077, 319] on td "29" at bounding box center [1092, 322] width 30 height 30
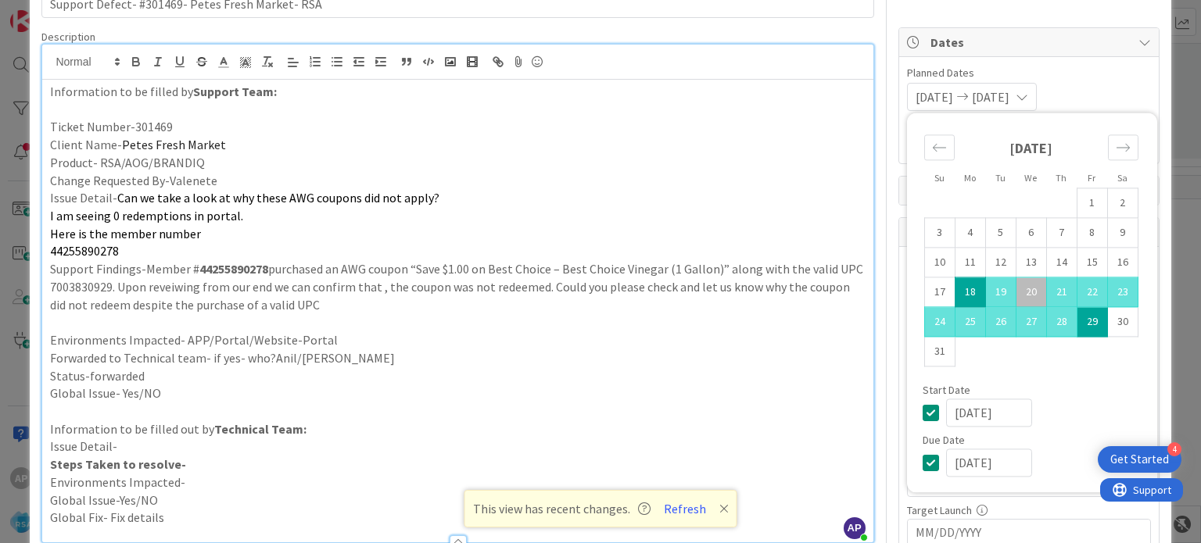
type input "[DATE]"
click at [773, 175] on p "Change Requested By-Valenete" at bounding box center [457, 181] width 815 height 18
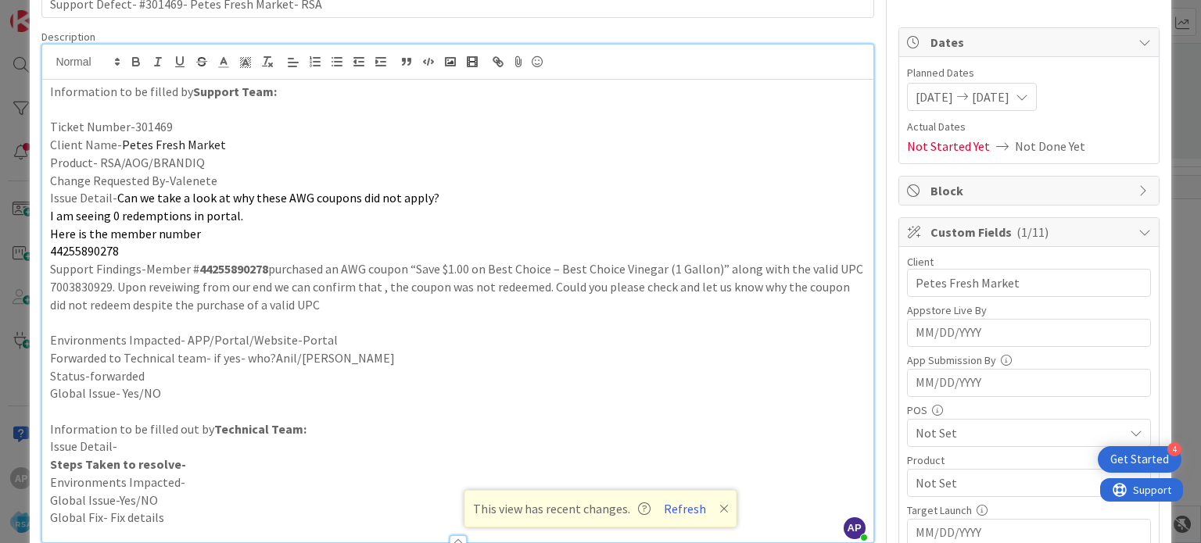
click at [927, 481] on span "Not Set" at bounding box center [1019, 483] width 208 height 19
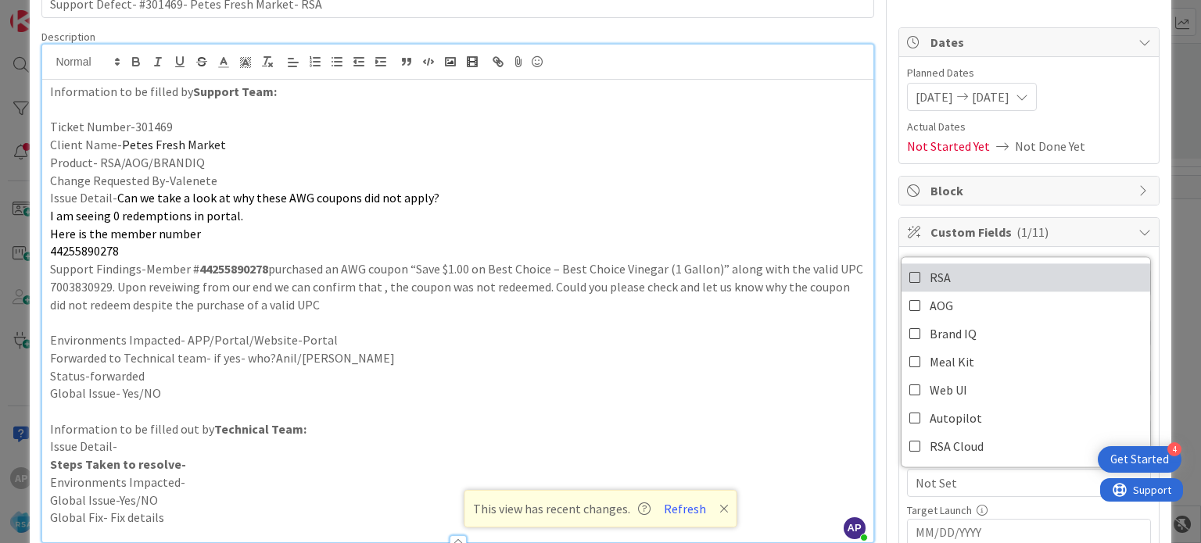
click at [909, 267] on icon at bounding box center [915, 277] width 13 height 23
click at [790, 349] on p "Forwarded to Technical team- if yes- who?Anil/[PERSON_NAME]" at bounding box center [457, 358] width 815 height 18
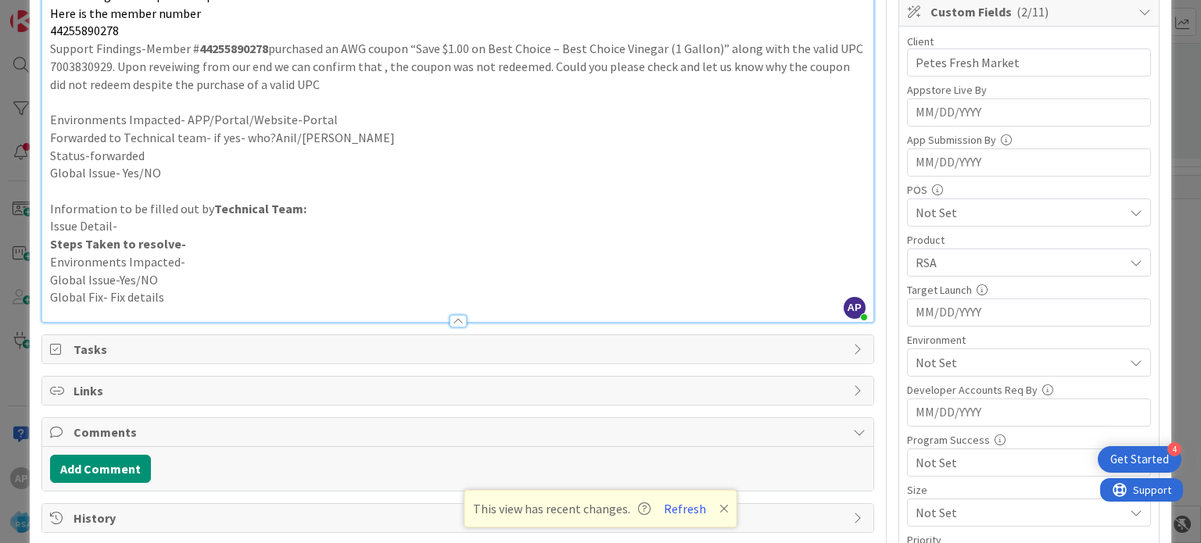
scroll to position [319, 0]
click at [938, 258] on span "RSA" at bounding box center [1019, 261] width 208 height 19
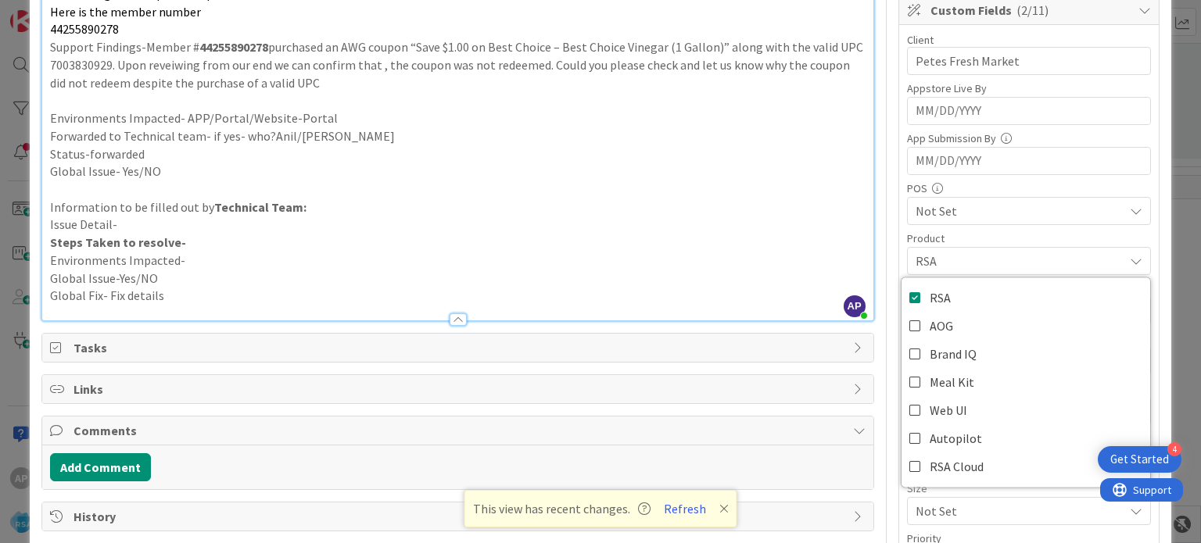
click at [777, 213] on p "Information to be filled out by Technical Team:" at bounding box center [457, 208] width 815 height 18
click at [915, 356] on span "Not Set" at bounding box center [1019, 361] width 208 height 19
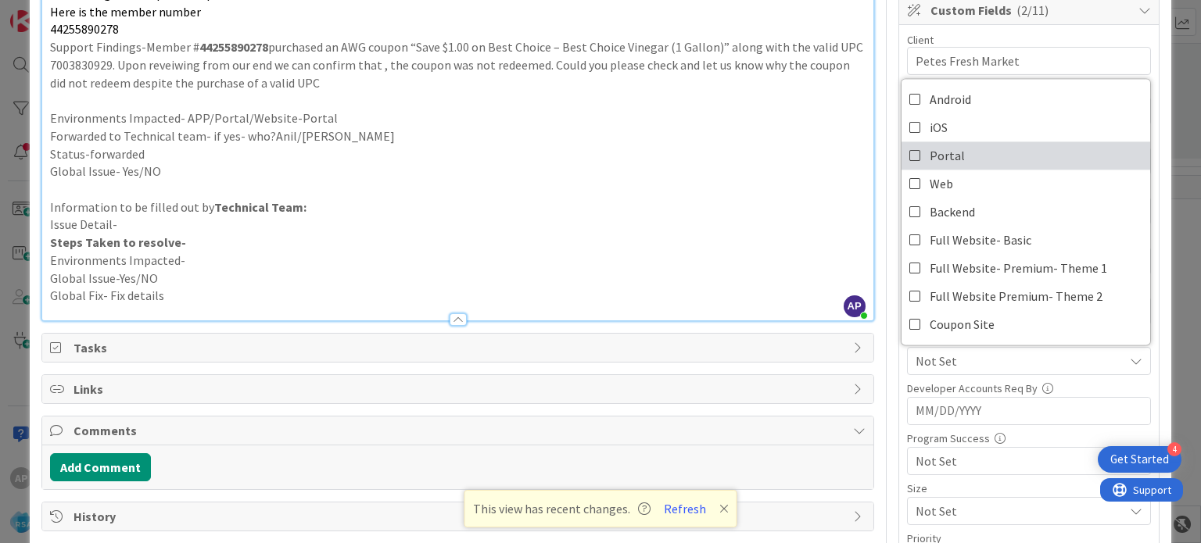
click at [909, 152] on icon at bounding box center [915, 155] width 13 height 23
click at [776, 214] on p "Information to be filled out by Technical Team:" at bounding box center [457, 208] width 815 height 18
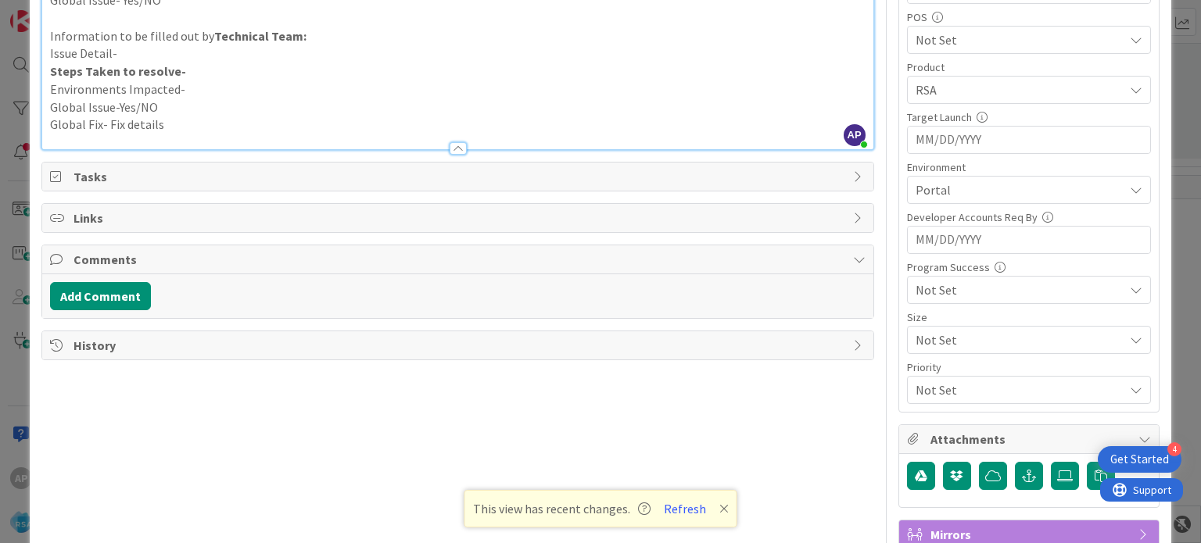
scroll to position [0, 0]
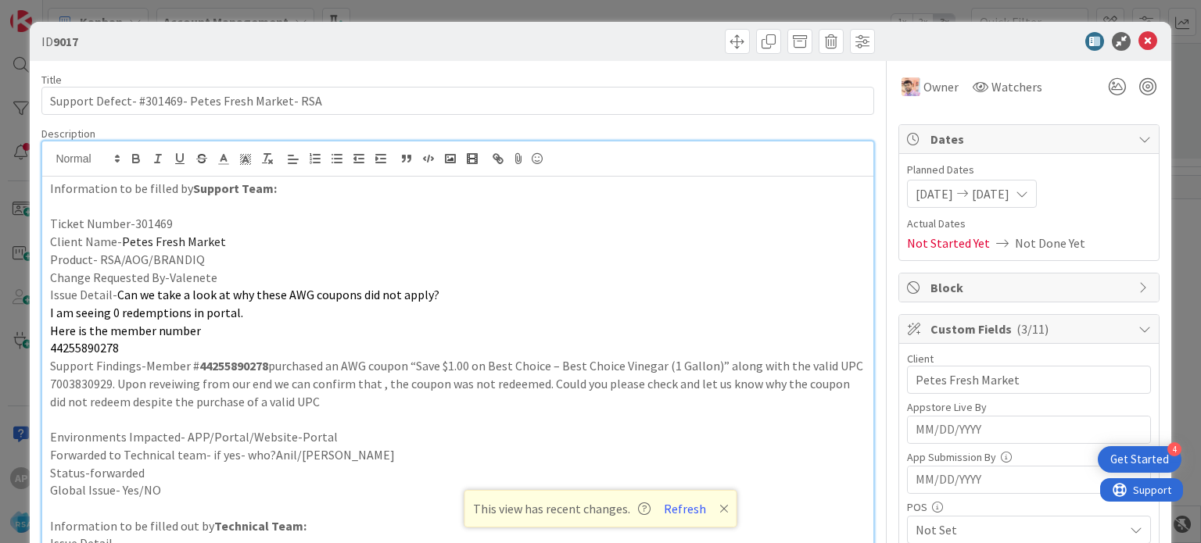
click at [1138, 39] on icon at bounding box center [1147, 41] width 19 height 19
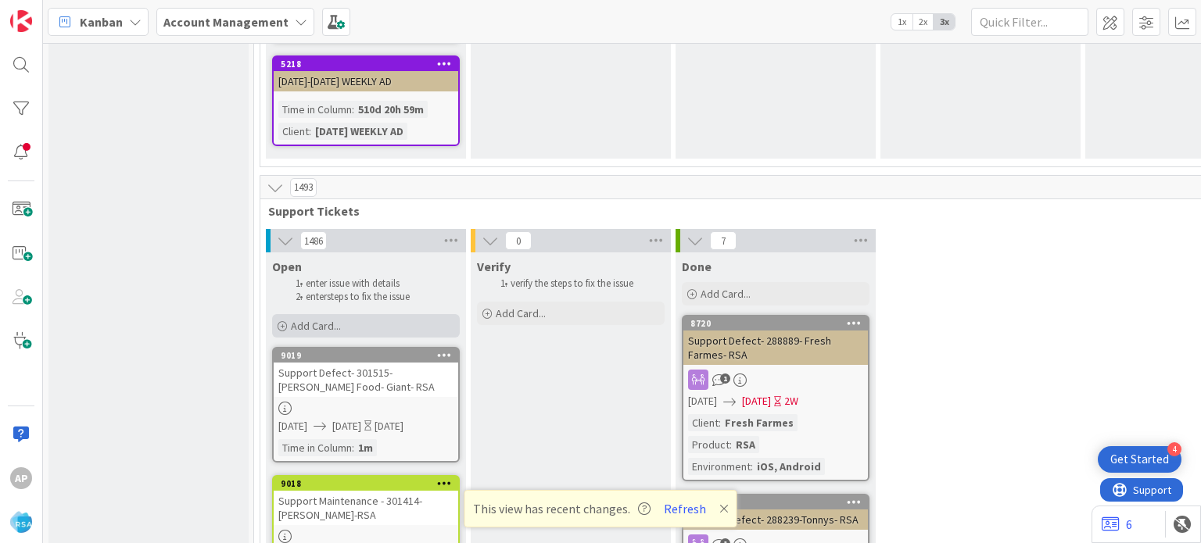
click at [318, 319] on span "Add Card..." at bounding box center [316, 326] width 50 height 14
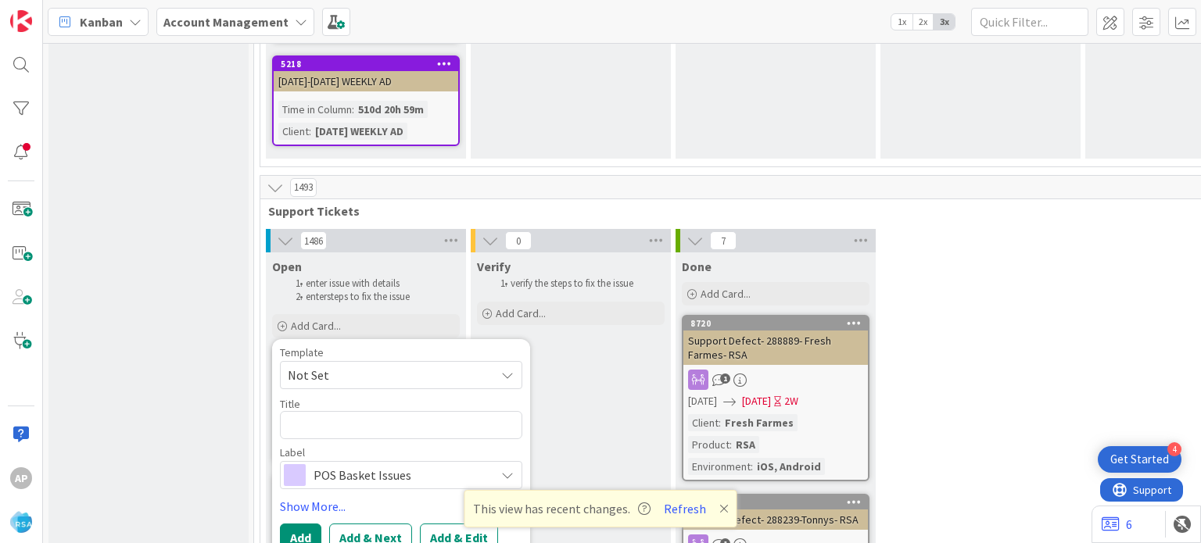
click at [342, 365] on span "Not Set" at bounding box center [385, 375] width 195 height 20
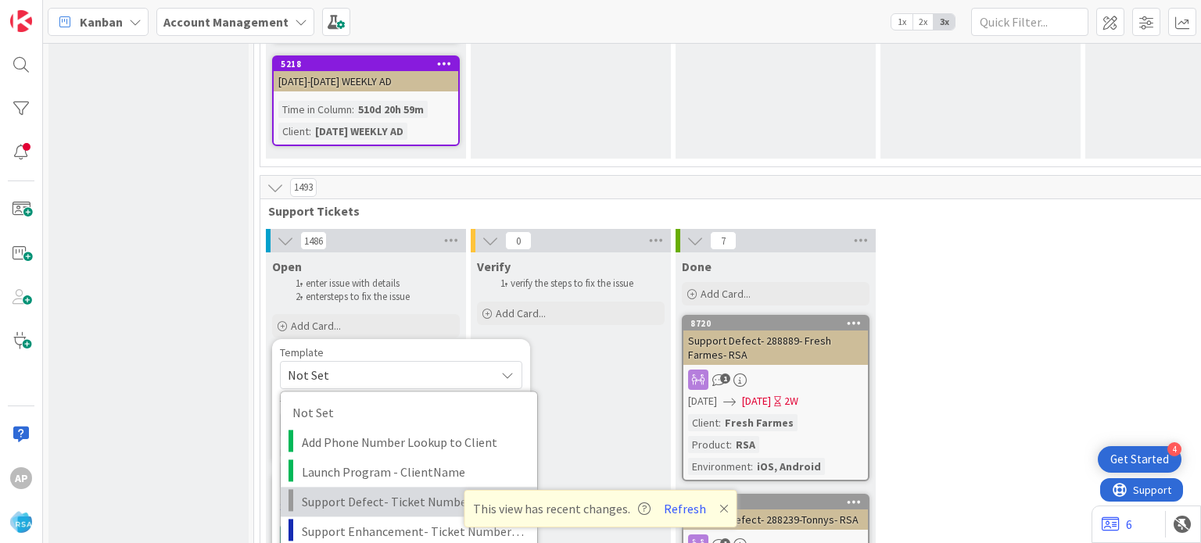
click at [339, 492] on span "Support Defect- Ticket Number- Client Name- Product Name" at bounding box center [414, 502] width 224 height 20
type textarea "x"
type textarea "Support Defect- Ticket Number- Client Name- Product Name"
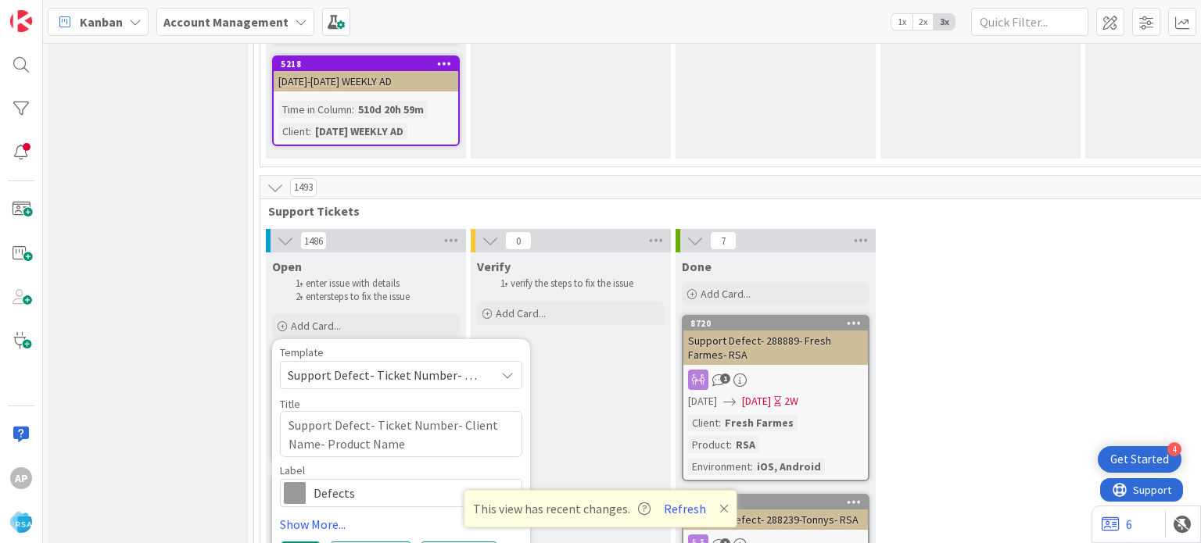
type textarea "x"
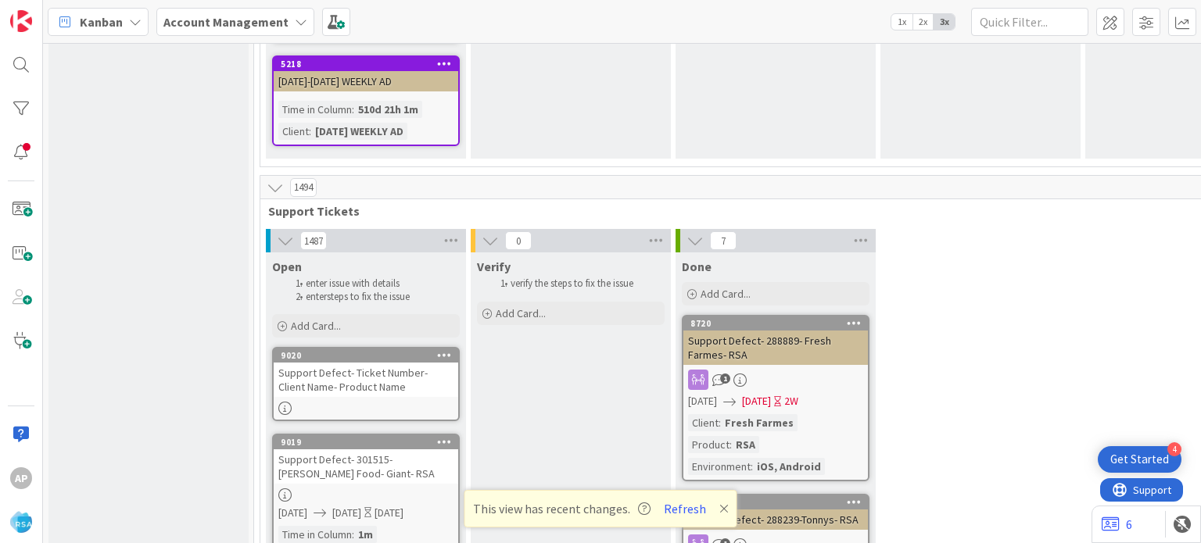
click at [341, 363] on div "Support Defect- Ticket Number- Client Name- Product Name" at bounding box center [366, 380] width 185 height 34
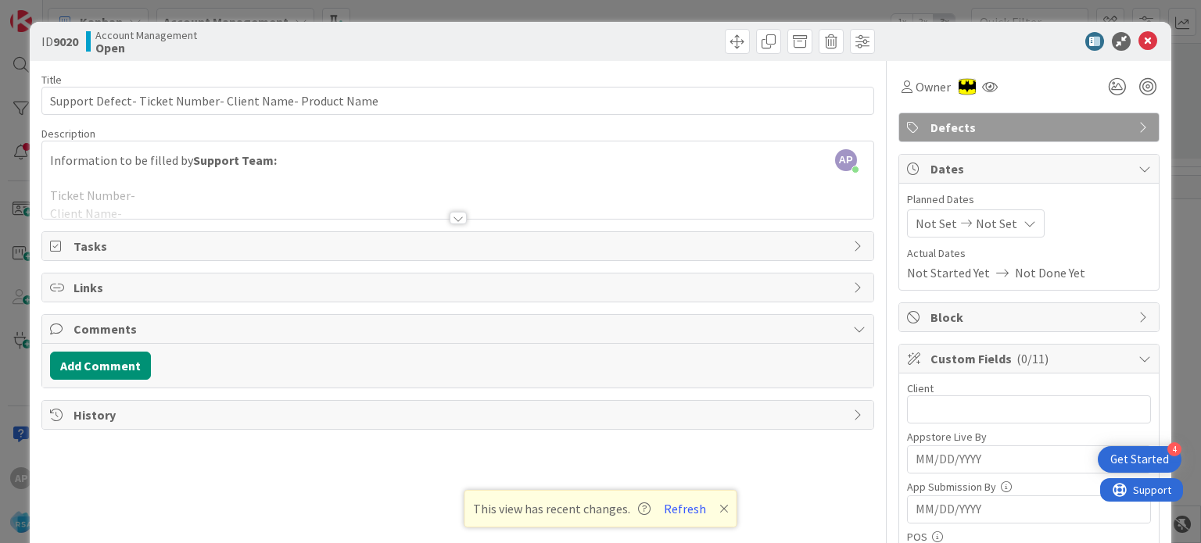
click at [450, 214] on div at bounding box center [458, 218] width 17 height 13
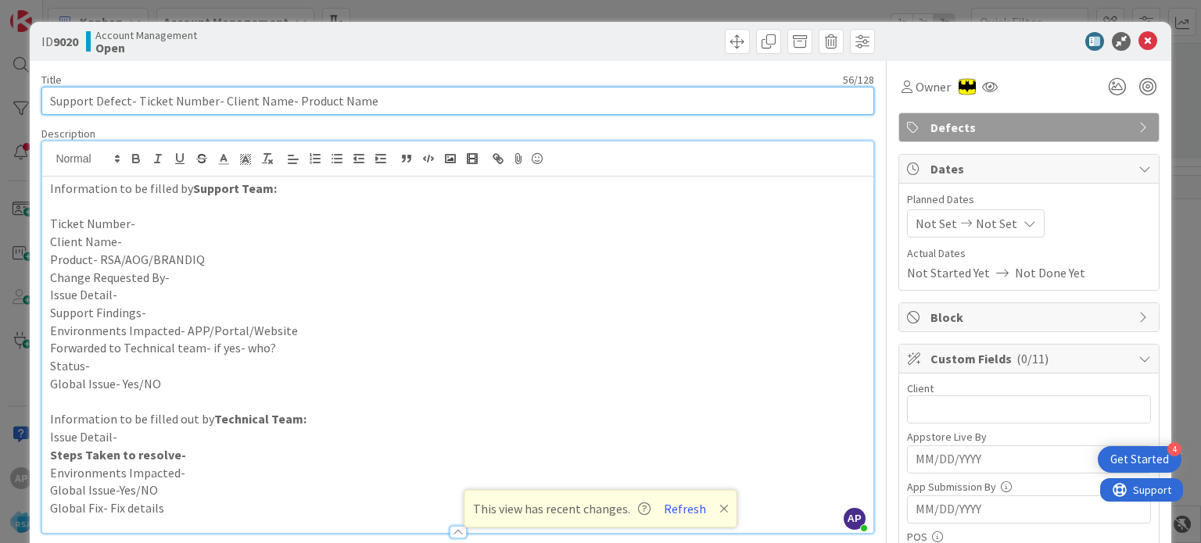
drag, startPoint x: 271, startPoint y: 106, endPoint x: 282, endPoint y: 102, distance: 11.4
click at [282, 102] on input "Support Defect- Ticket Number- Client Name- Product Name" at bounding box center [457, 101] width 832 height 28
paste input "Petes Fresh Market"
click at [399, 98] on input "Support Defect- Ticket Number- Petes Fresh Market- Product Name" at bounding box center [457, 101] width 832 height 28
drag, startPoint x: 406, startPoint y: 96, endPoint x: 324, endPoint y: 102, distance: 82.3
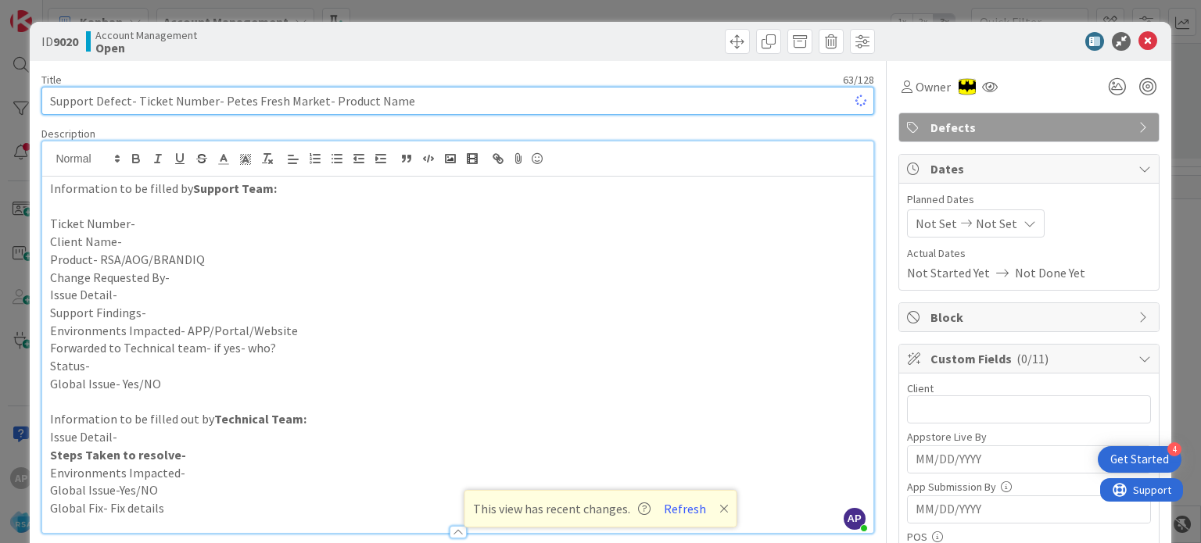
click at [324, 102] on input "Support Defect- Ticket Number- Petes Fresh Market- Product Name" at bounding box center [457, 101] width 832 height 28
click at [134, 99] on input "Support Defect- Ticket Number- Petes Fresh Market- RSA" at bounding box center [457, 101] width 832 height 28
paste input "#301477"
drag, startPoint x: 256, startPoint y: 101, endPoint x: 186, endPoint y: 100, distance: 70.4
click at [187, 100] on input "Support Defect- #301477-Ticket Number- Petes Fresh Market- RSA" at bounding box center [457, 101] width 832 height 28
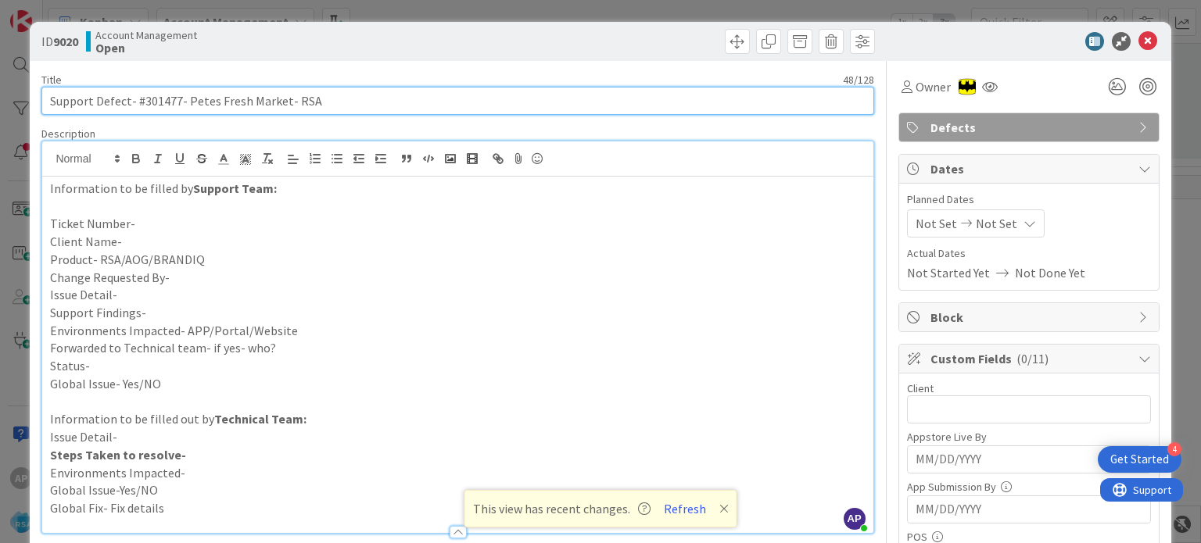
click at [151, 106] on input "Support Defect- #301477- Petes Fresh Market- RSA" at bounding box center [457, 101] width 832 height 28
type input "Support Defect- #301477- Petes Fresh Market- RSA"
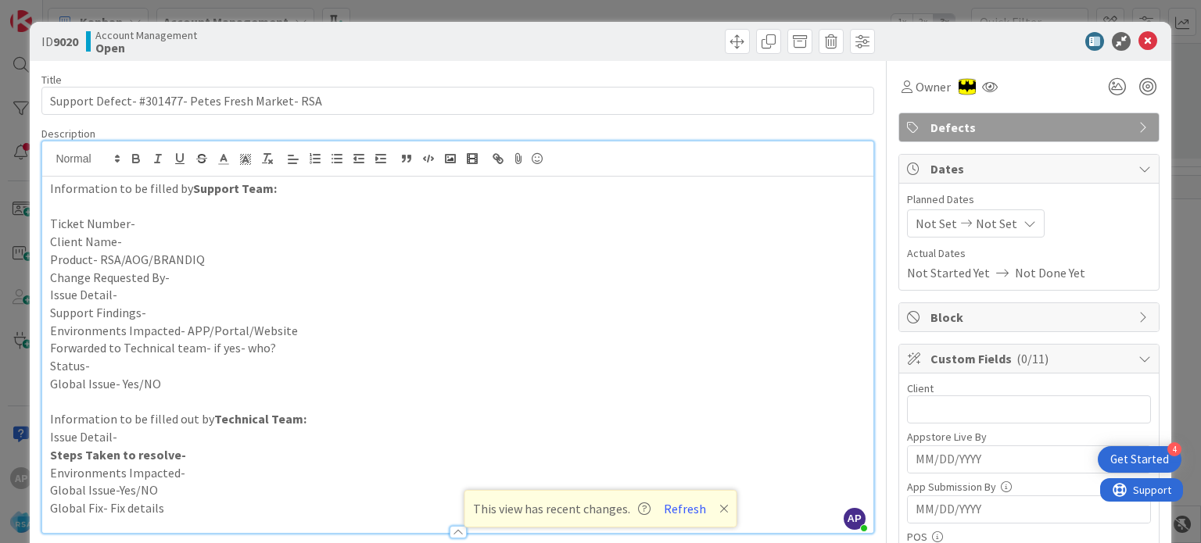
click at [161, 220] on p "Ticket Number-" at bounding box center [457, 224] width 815 height 18
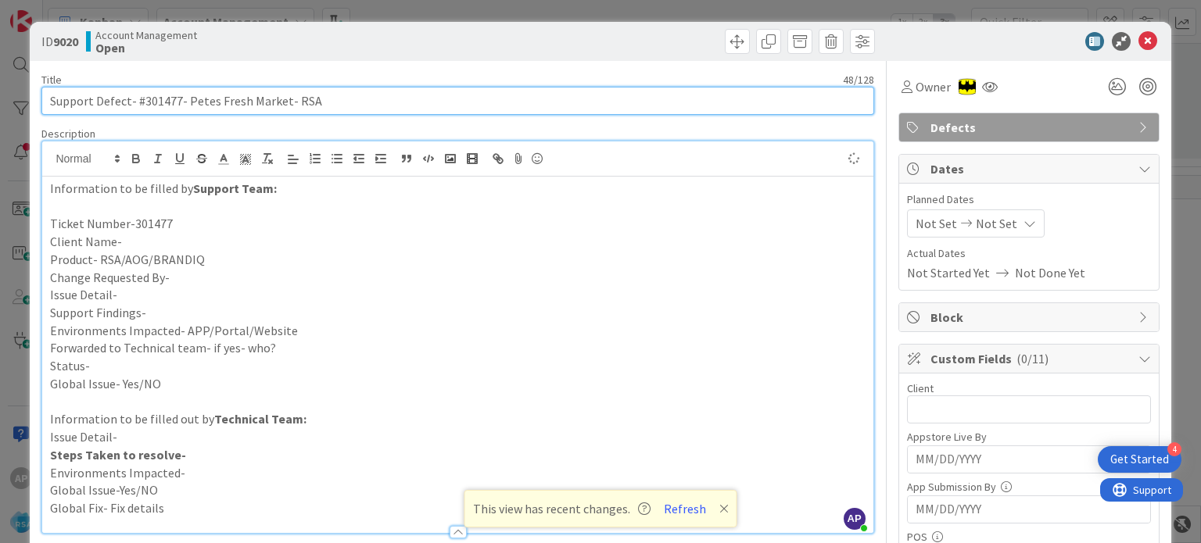
drag, startPoint x: 187, startPoint y: 99, endPoint x: 281, endPoint y: 99, distance: 93.8
click at [281, 99] on input "Support Defect- #301477- Petes Fresh Market- RSA" at bounding box center [457, 101] width 832 height 28
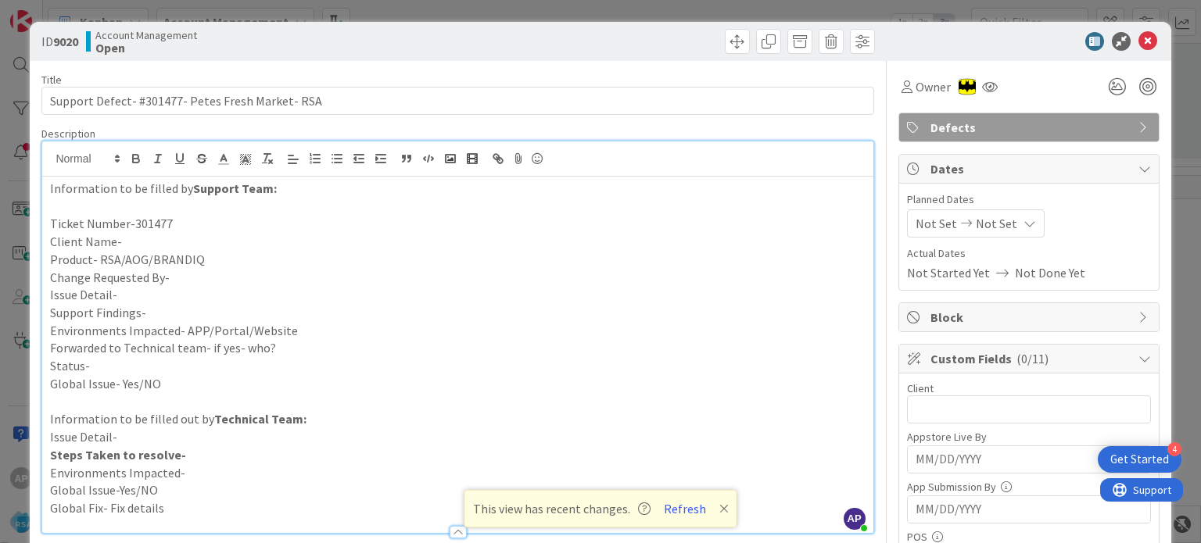
click at [138, 242] on p "Client Name-" at bounding box center [457, 242] width 815 height 18
click at [242, 249] on p "Client Name-[PERSON_NAME] Fresh Market" at bounding box center [457, 242] width 815 height 18
click at [241, 258] on p "Product- RSA/AOG/BRANDIQ" at bounding box center [457, 260] width 815 height 18
click at [236, 260] on p "Product- RSA/AOG/BRANDIQ" at bounding box center [457, 260] width 815 height 18
click at [175, 296] on p "Issue Detail-" at bounding box center [457, 295] width 815 height 18
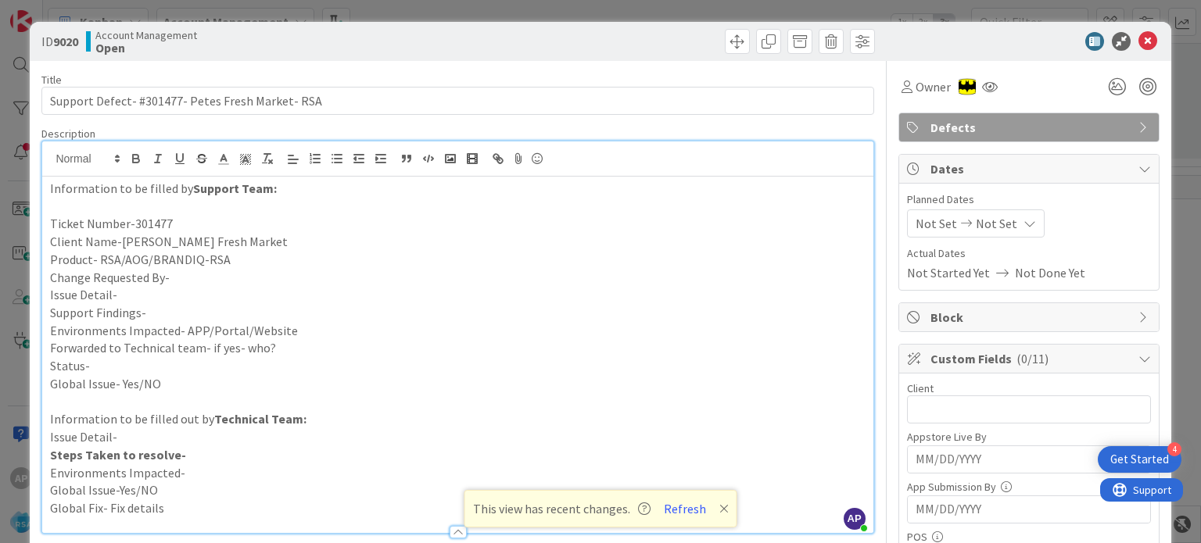
click at [180, 314] on p "Support Findings-" at bounding box center [457, 313] width 815 height 18
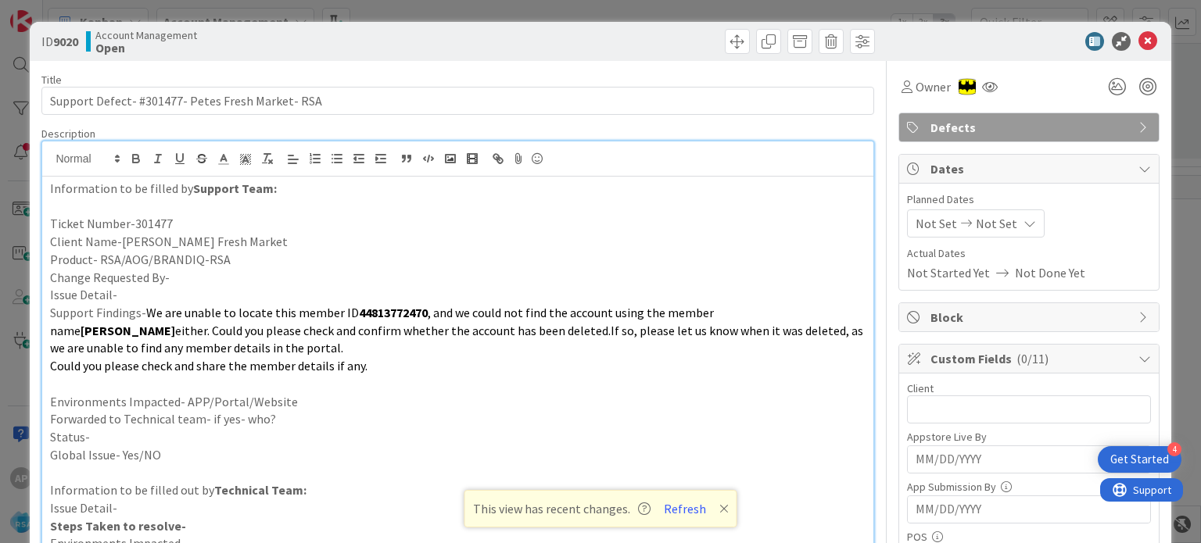
click at [131, 290] on p "Issue Detail-" at bounding box center [457, 295] width 815 height 18
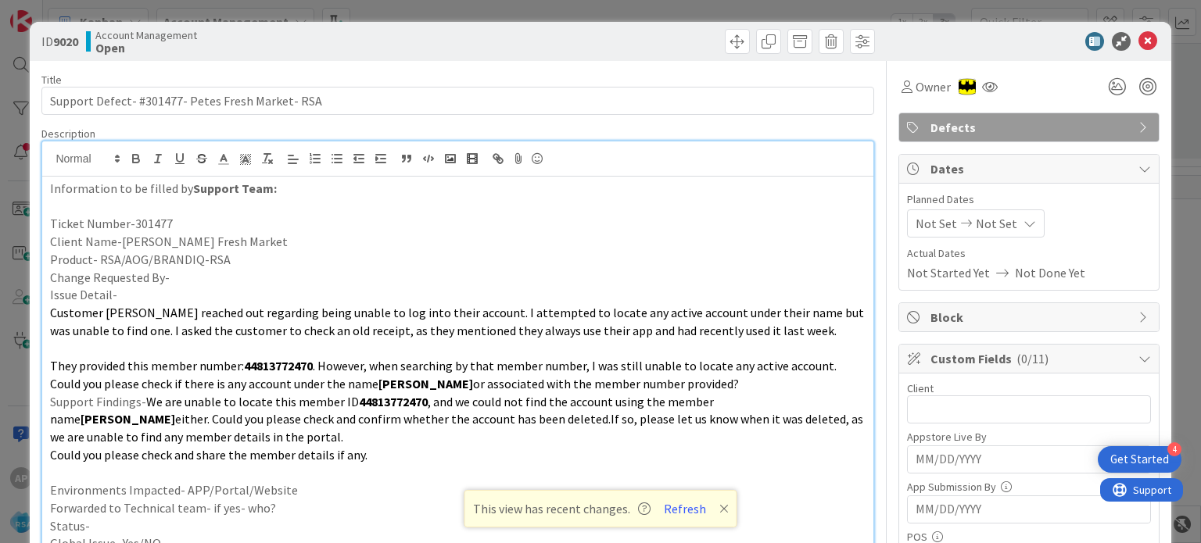
click at [66, 354] on p at bounding box center [457, 348] width 815 height 18
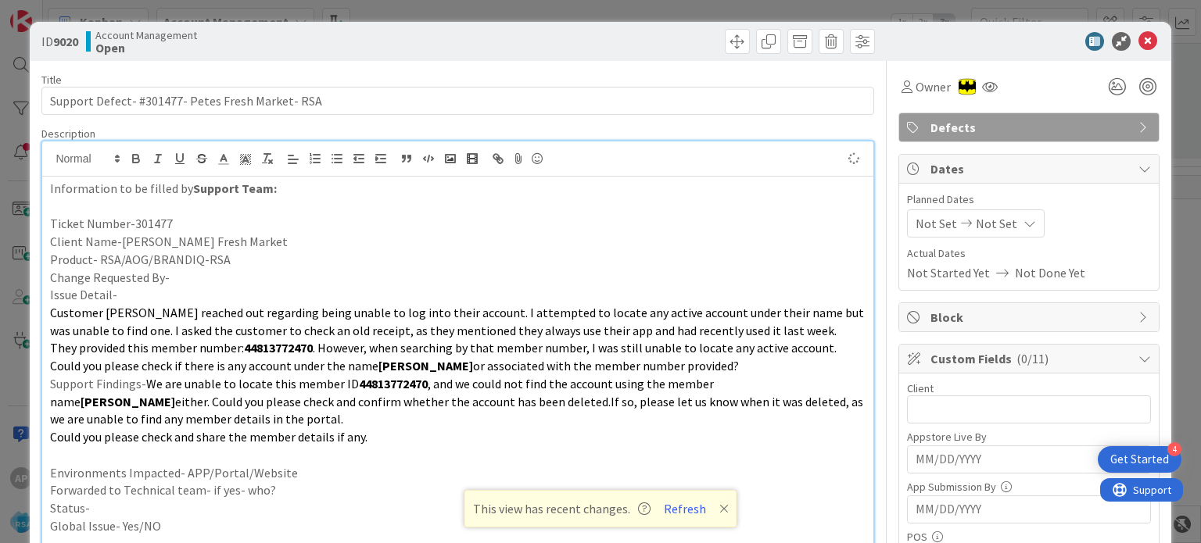
click at [293, 471] on p "Environments Impacted- APP/Portal/Website" at bounding box center [457, 473] width 815 height 18
click at [303, 496] on p "Forwarded to Technical team- if yes- who?" at bounding box center [457, 491] width 815 height 18
click at [263, 507] on p "Status-" at bounding box center [457, 509] width 815 height 18
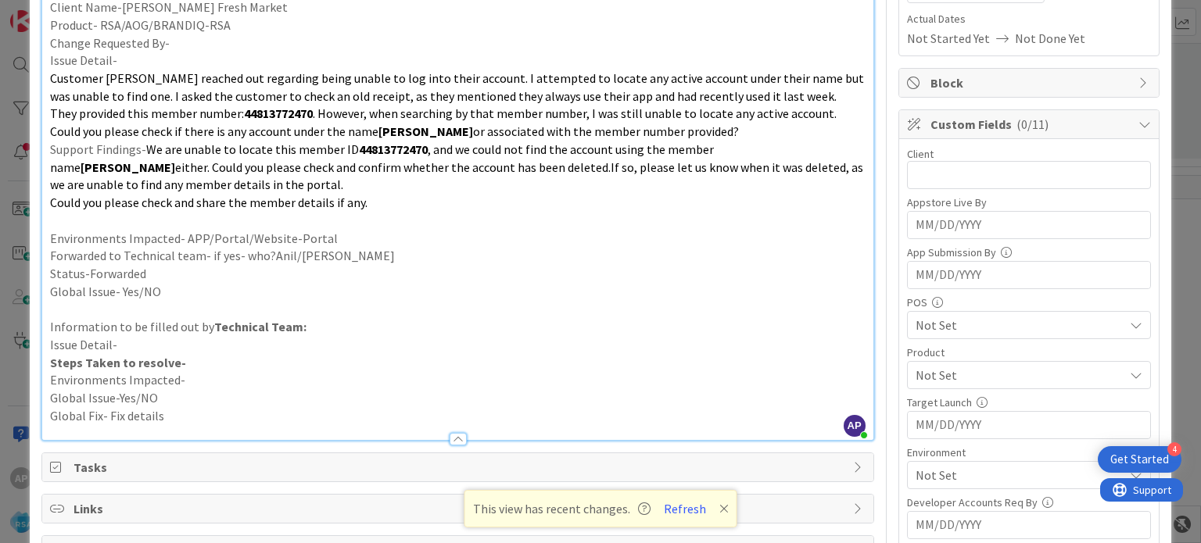
click at [144, 300] on p at bounding box center [457, 309] width 815 height 18
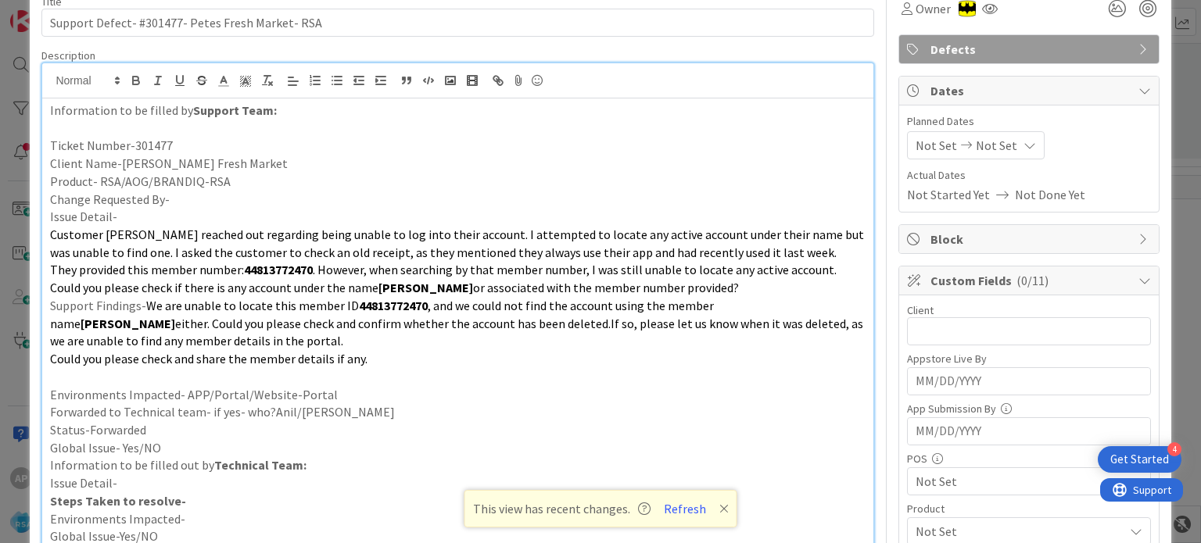
scroll to position [0, 0]
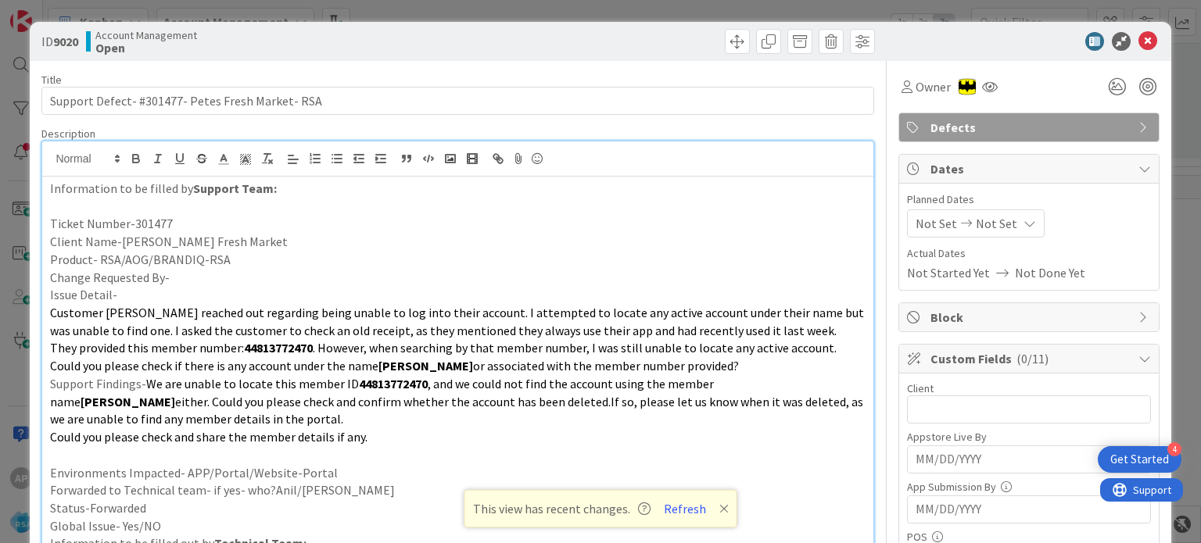
click at [48, 382] on div "Information to be filled by Support Team: Ticket Number-301477 Client Name-[PER…" at bounding box center [457, 417] width 830 height 481
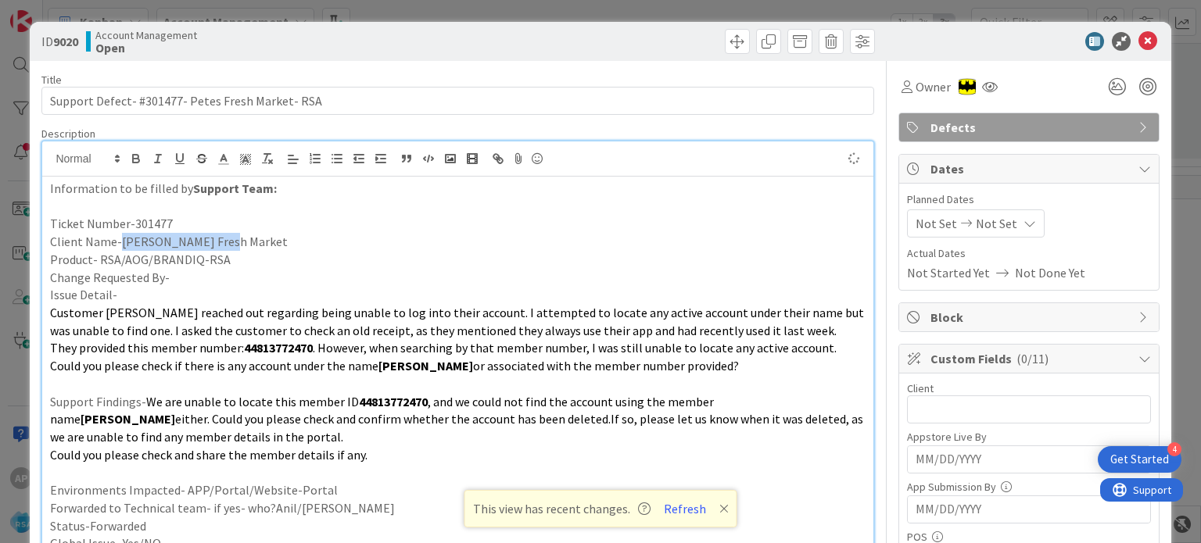
drag, startPoint x: 119, startPoint y: 241, endPoint x: 231, endPoint y: 241, distance: 112.6
click at [231, 241] on p "Client Name-[PERSON_NAME] Fresh Market" at bounding box center [457, 242] width 815 height 18
copy p "Petes Fresh Market"
click at [945, 396] on input "text" at bounding box center [1029, 410] width 244 height 28
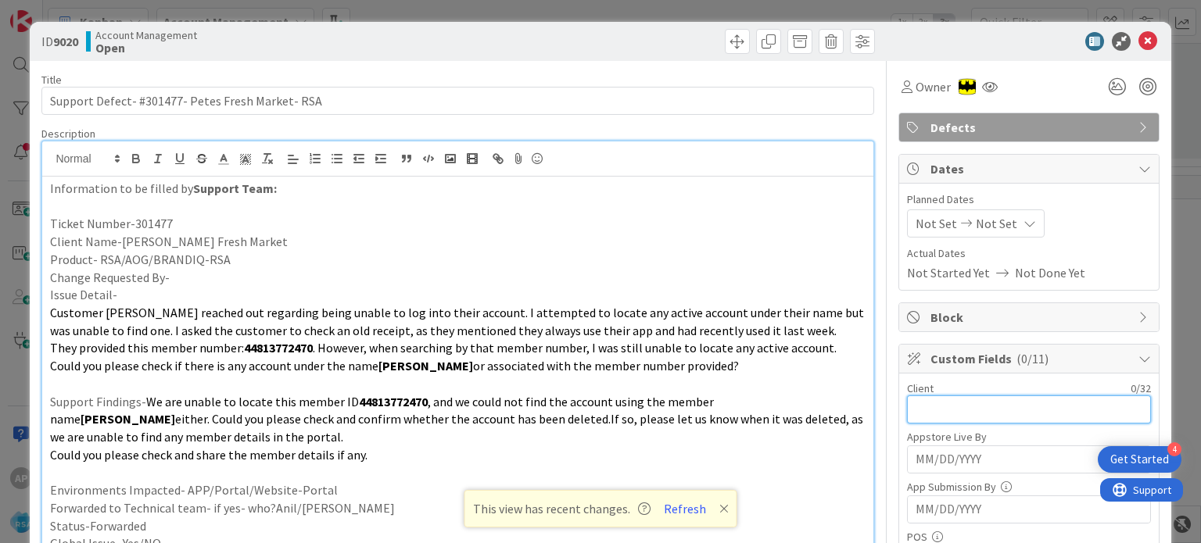
paste input "Petes Fresh Market"
type input "Petes Fresh Market"
click at [931, 220] on span "Not Set" at bounding box center [935, 223] width 41 height 19
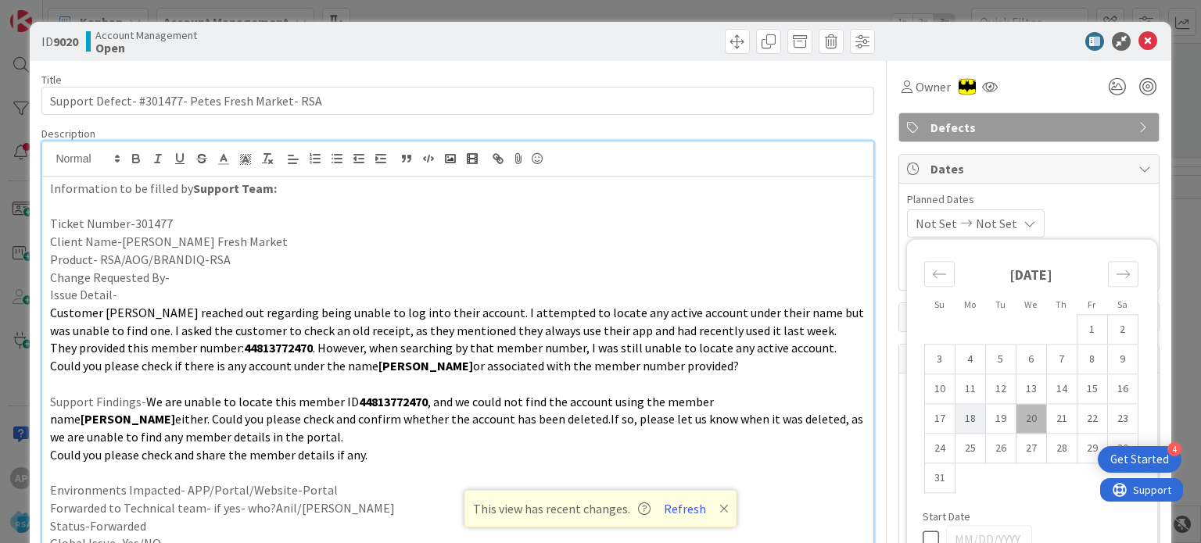
click at [963, 416] on td "18" at bounding box center [970, 419] width 30 height 30
type input "[DATE]"
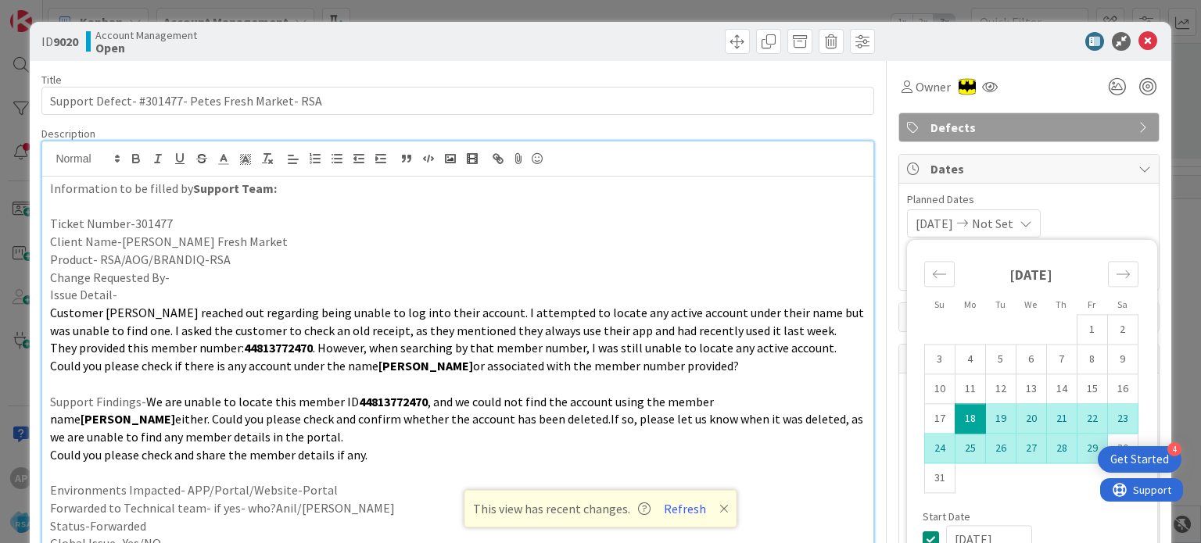
click at [1086, 446] on td "29" at bounding box center [1092, 449] width 30 height 30
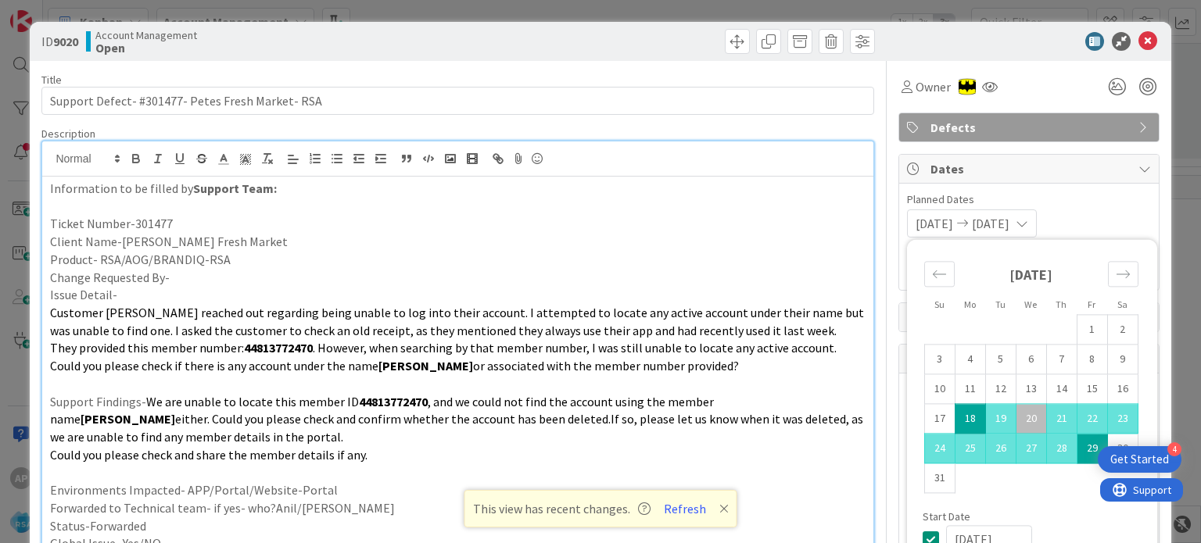
type input "[DATE]"
click at [779, 228] on p "Ticket Number-301477" at bounding box center [457, 224] width 815 height 18
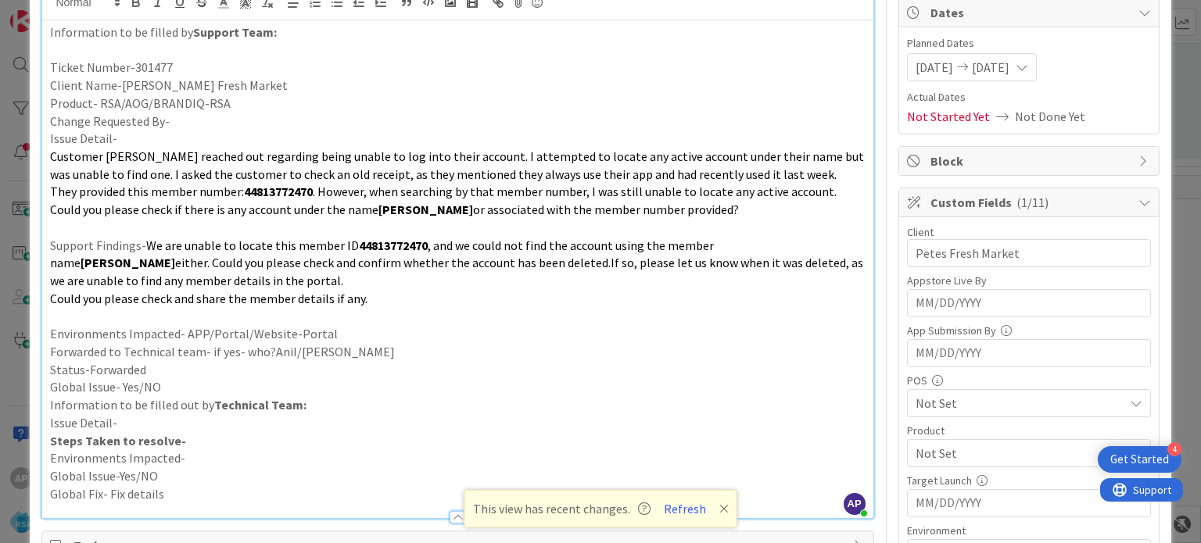
scroll to position [235, 0]
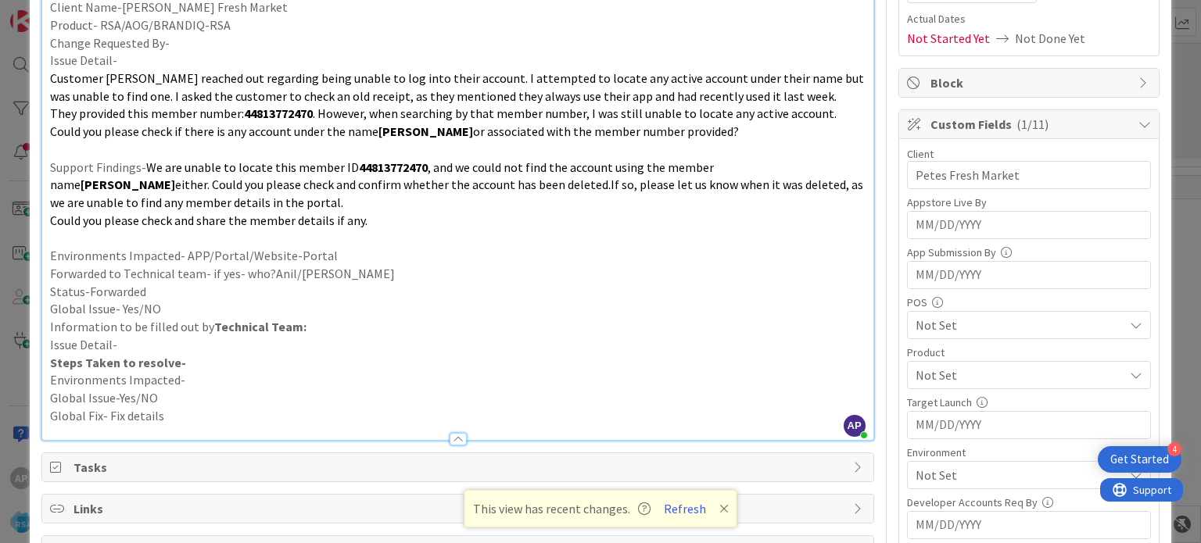
click at [941, 374] on span "Not Set" at bounding box center [1019, 375] width 208 height 19
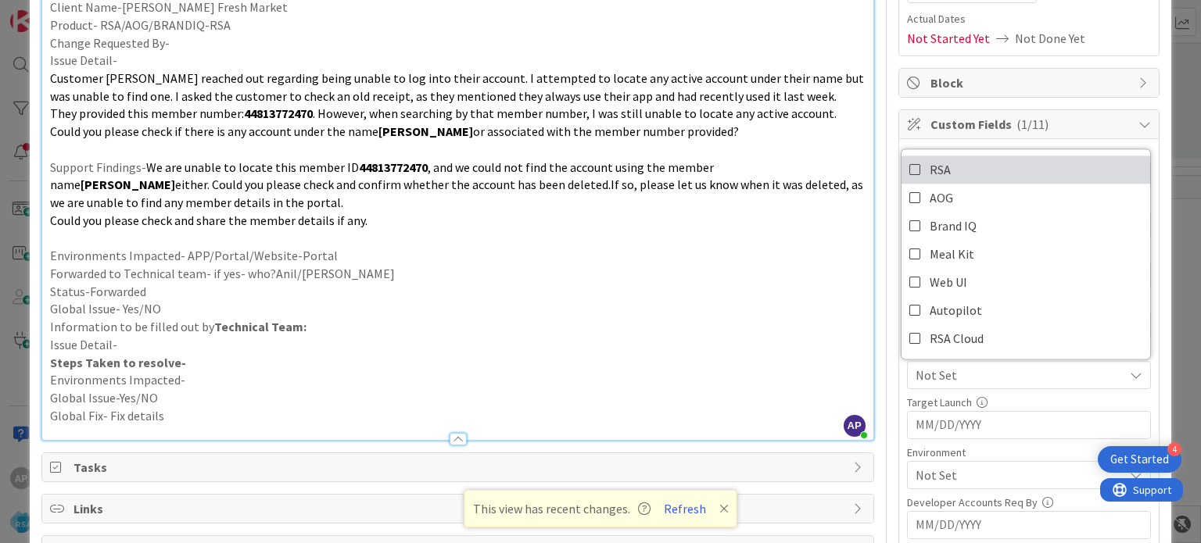
click at [909, 167] on icon at bounding box center [915, 169] width 13 height 23
click at [754, 310] on p "Global Issue- Yes/NO" at bounding box center [457, 309] width 815 height 18
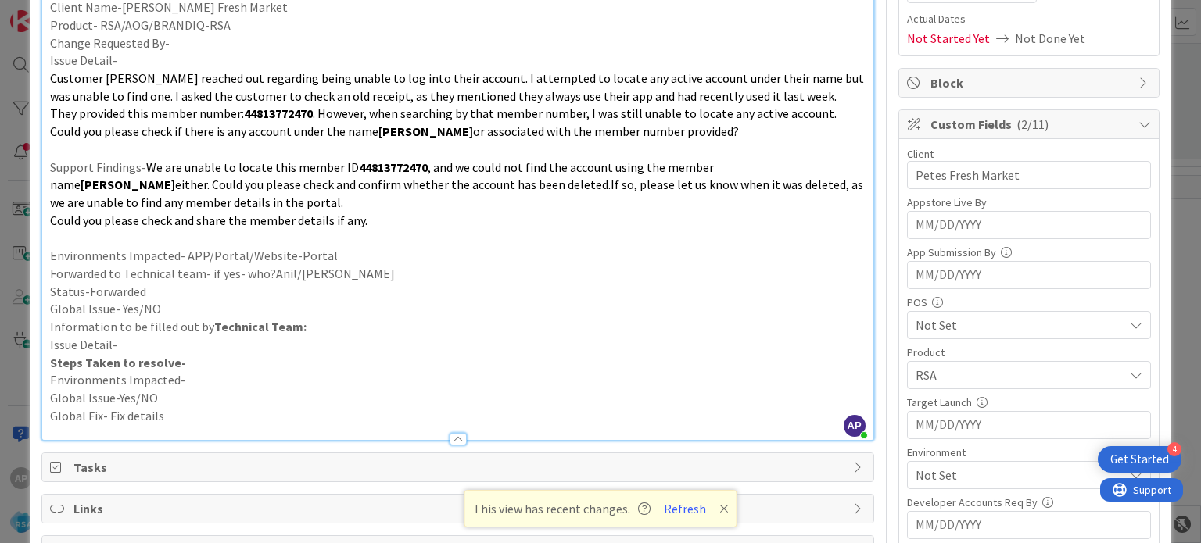
click at [926, 470] on span "Not Set" at bounding box center [1019, 475] width 208 height 19
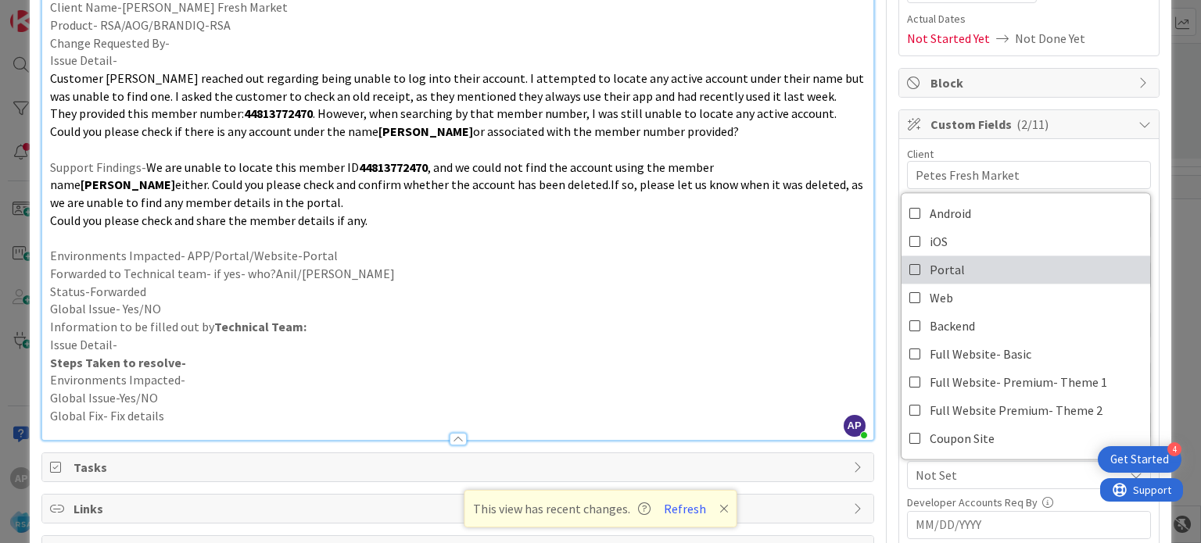
click at [909, 269] on icon at bounding box center [915, 269] width 13 height 23
click at [777, 300] on p "Global Issue- Yes/NO" at bounding box center [457, 309] width 815 height 18
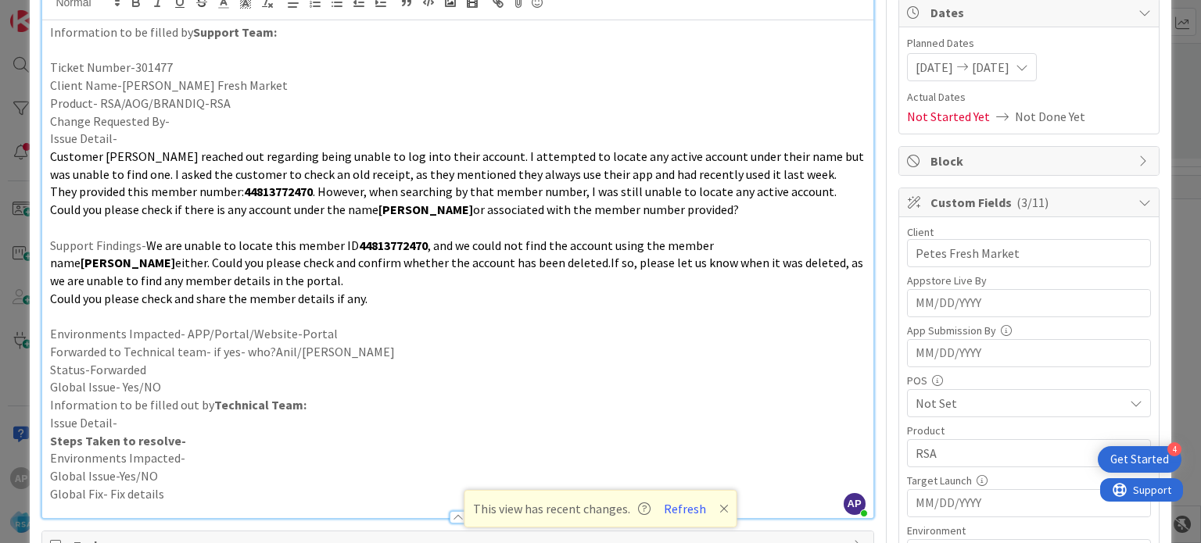
scroll to position [0, 0]
